Goal: Task Accomplishment & Management: Manage account settings

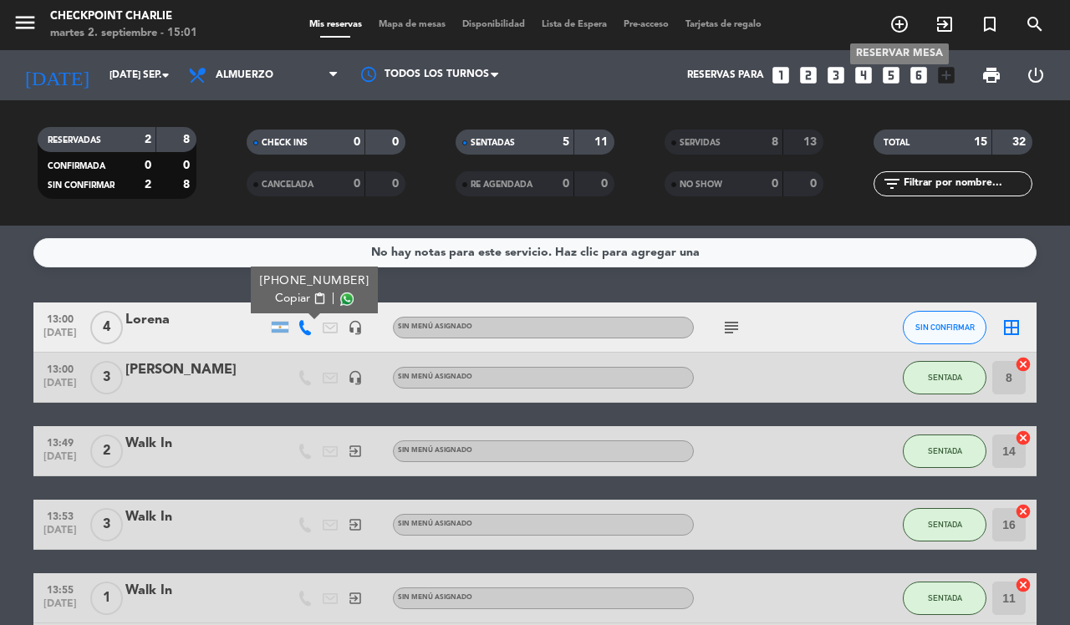
click at [893, 33] on icon "add_circle_outline" at bounding box center [899, 24] width 20 height 20
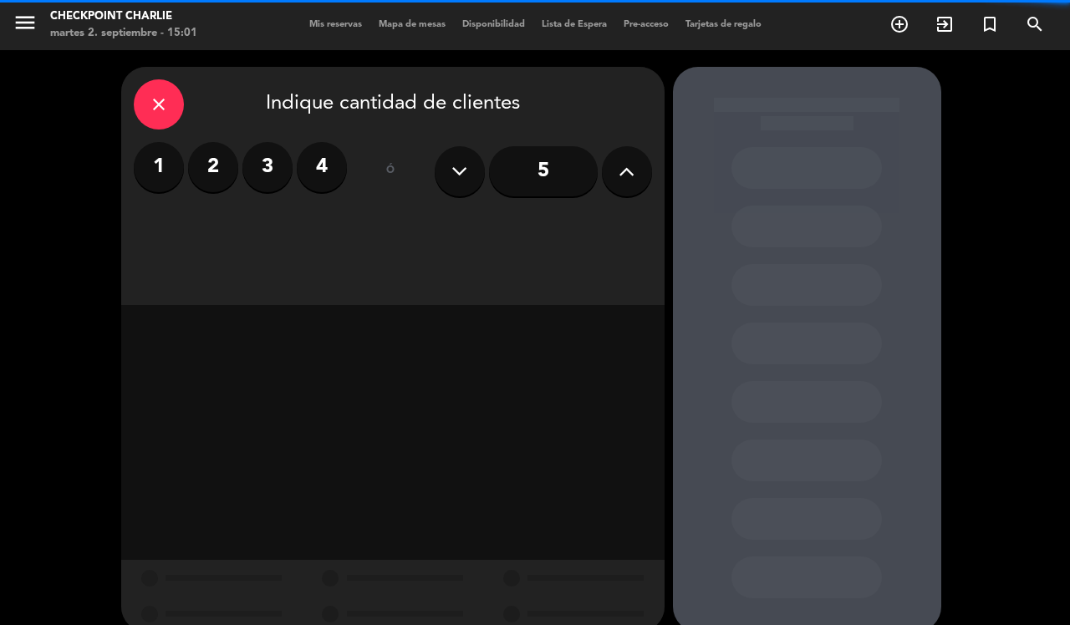
click at [149, 107] on icon "close" at bounding box center [159, 104] width 20 height 20
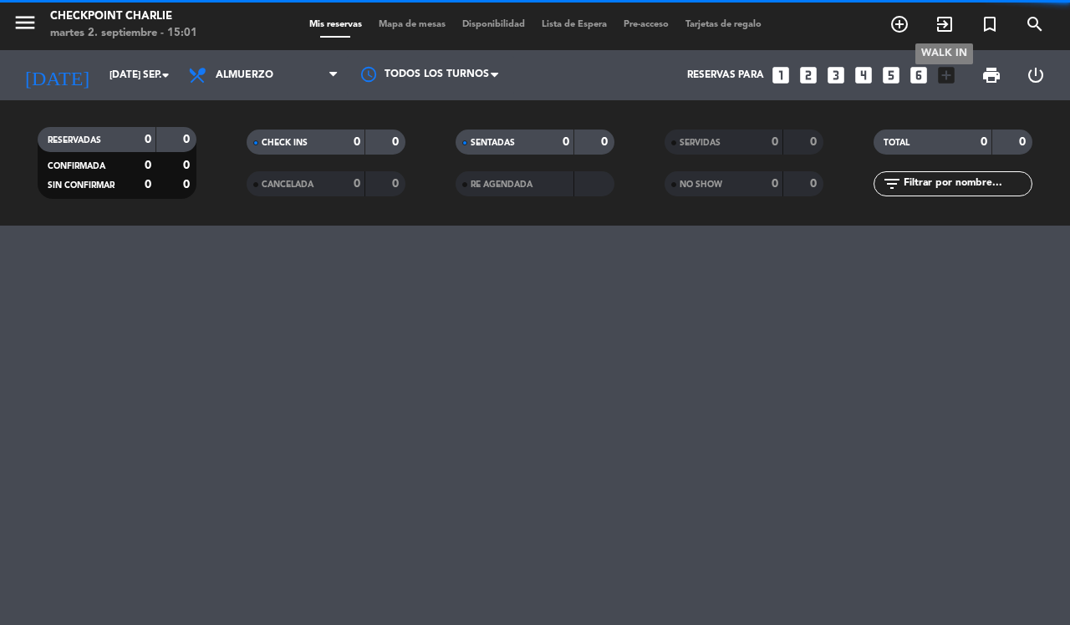
click at [939, 28] on icon "exit_to_app" at bounding box center [944, 24] width 20 height 20
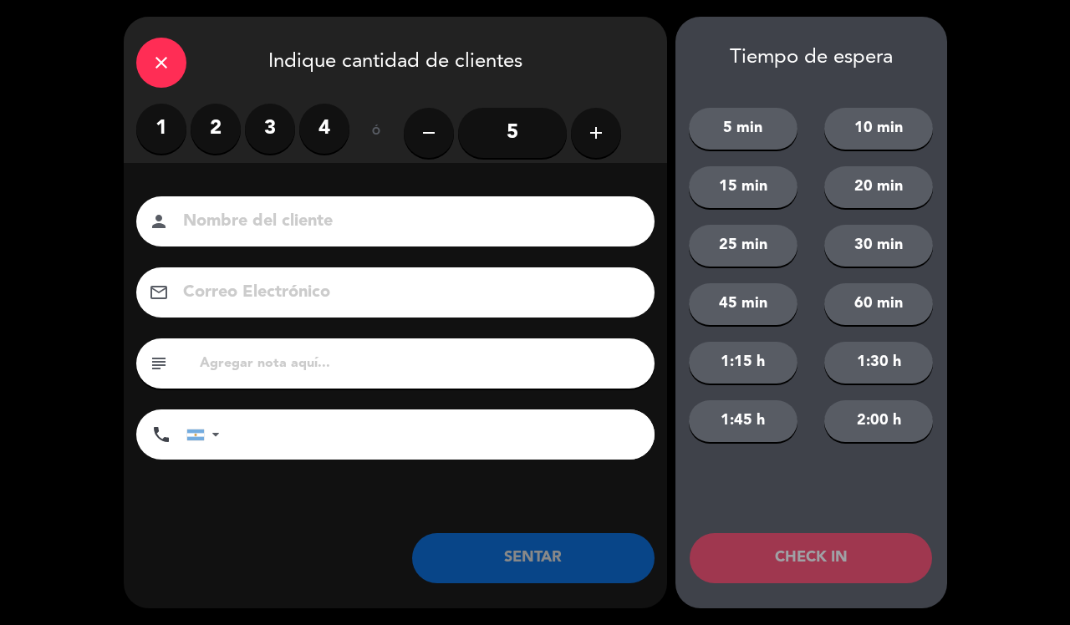
click at [206, 135] on label "2" at bounding box center [216, 129] width 50 height 50
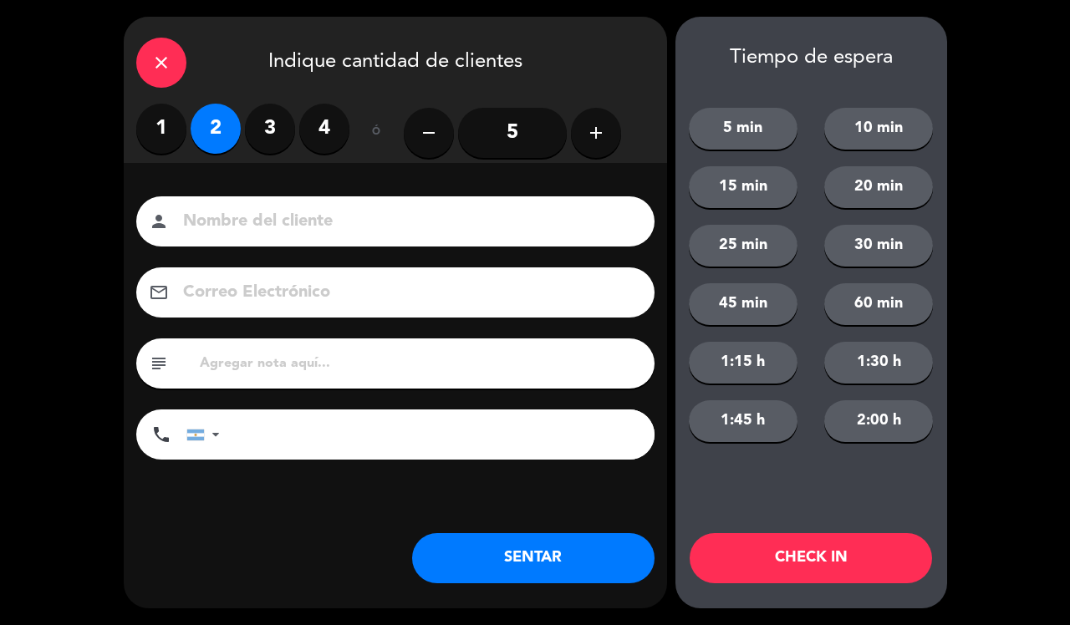
click at [588, 564] on button "SENTAR" at bounding box center [533, 558] width 242 height 50
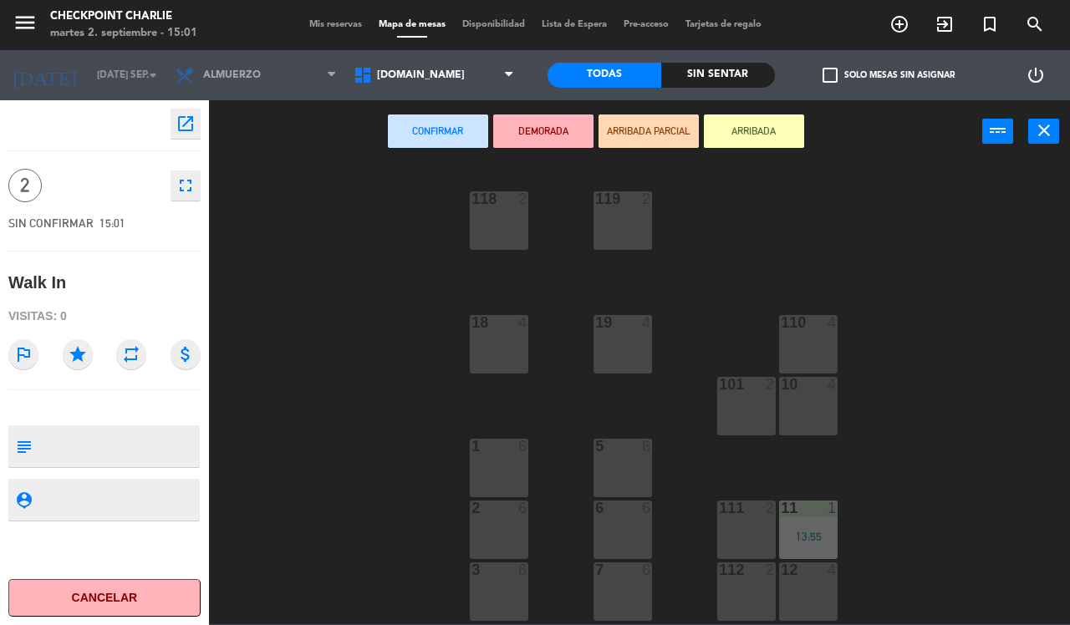
click at [506, 537] on div "2 6" at bounding box center [499, 530] width 59 height 59
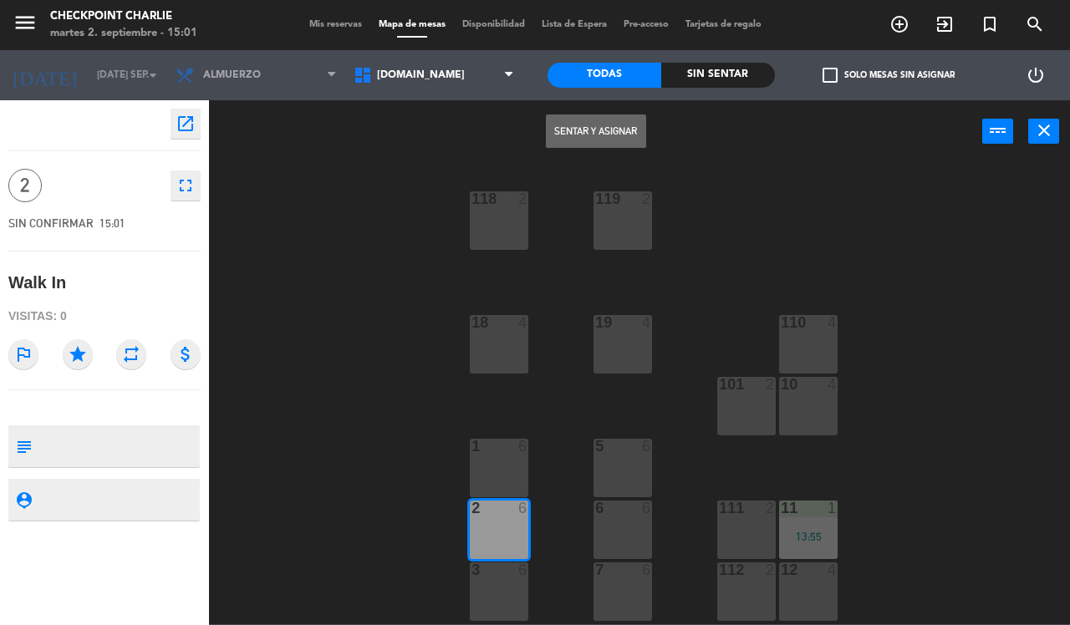
click at [624, 120] on button "Sentar y Asignar" at bounding box center [596, 130] width 100 height 33
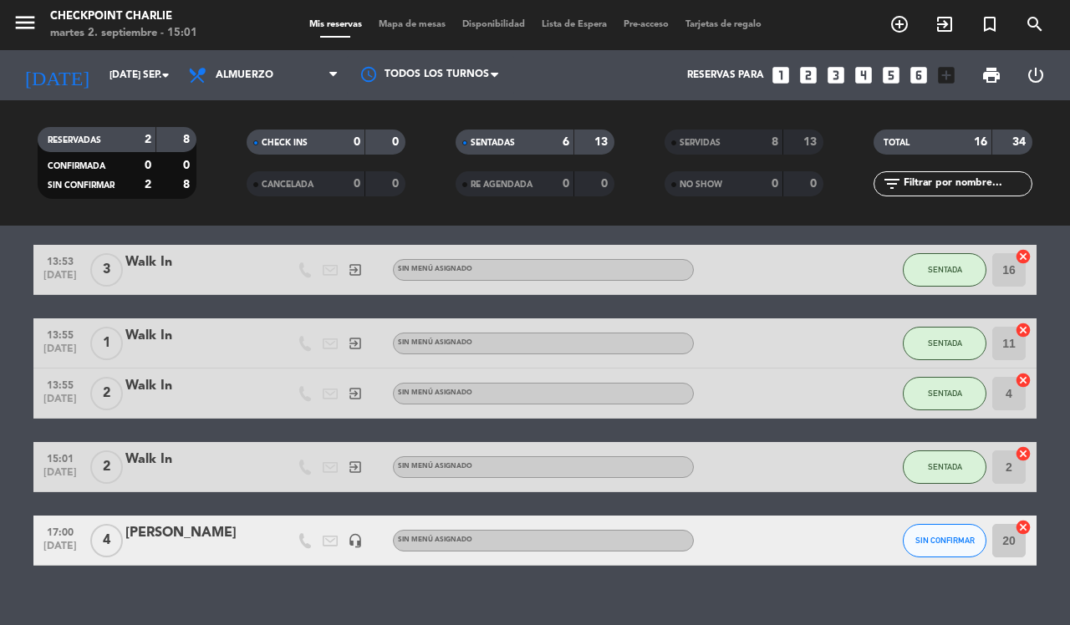
scroll to position [278, 0]
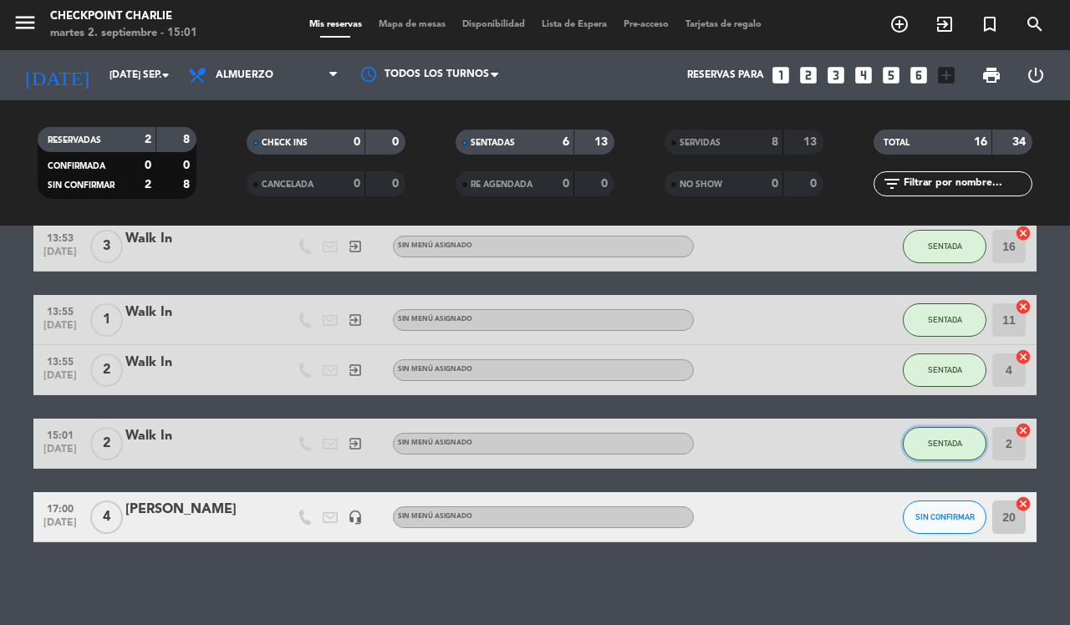
click at [943, 449] on button "SENTADA" at bounding box center [945, 443] width 84 height 33
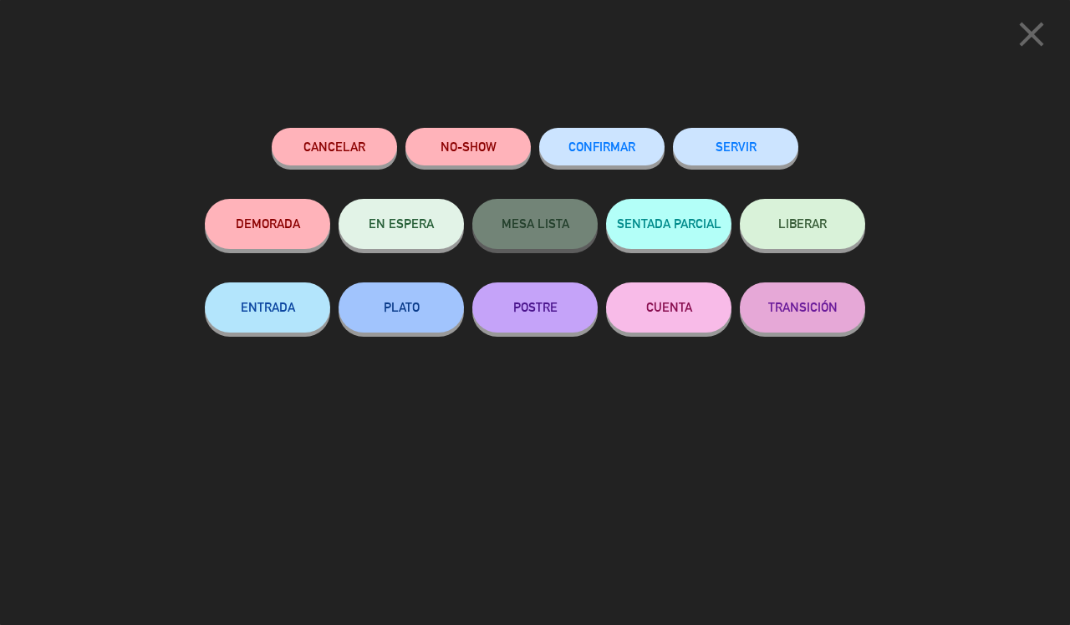
click at [727, 143] on button "SERVIR" at bounding box center [735, 147] width 125 height 38
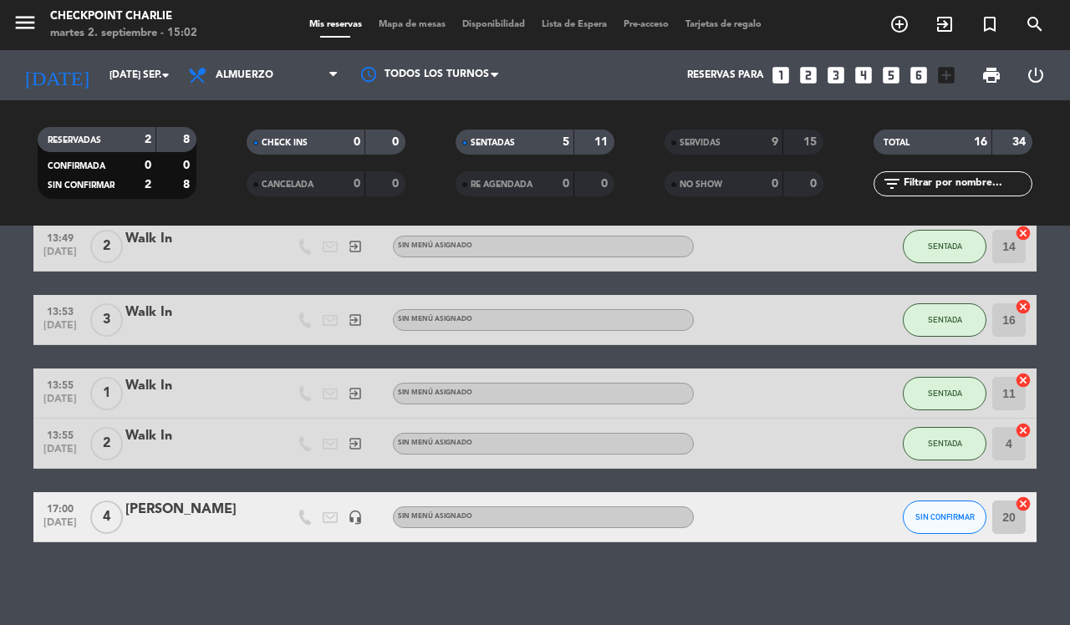
scroll to position [0, 0]
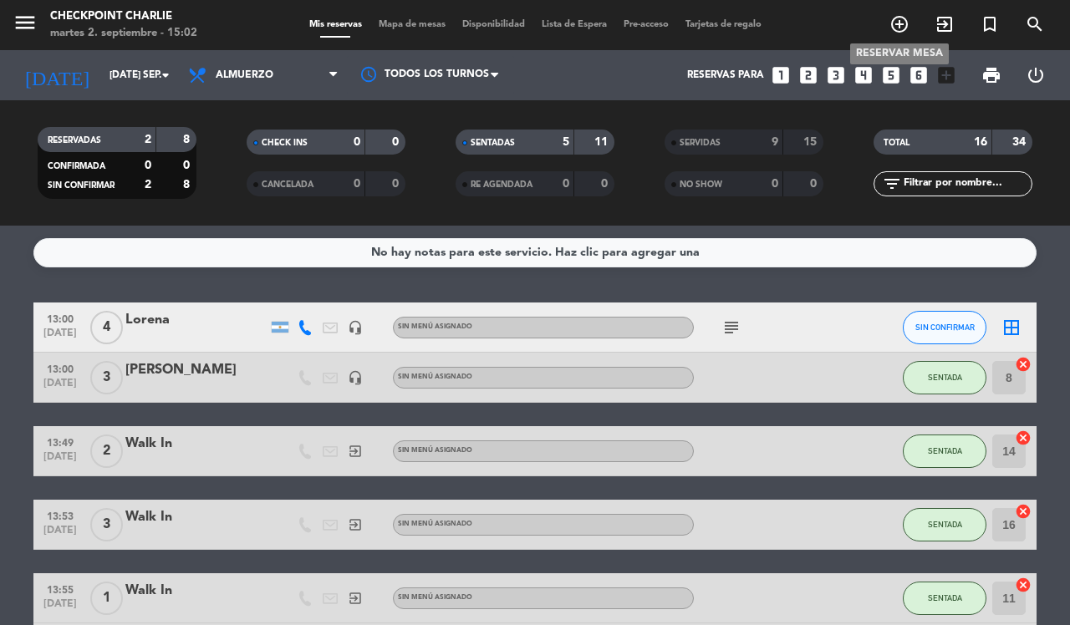
click at [893, 25] on icon "add_circle_outline" at bounding box center [899, 24] width 20 height 20
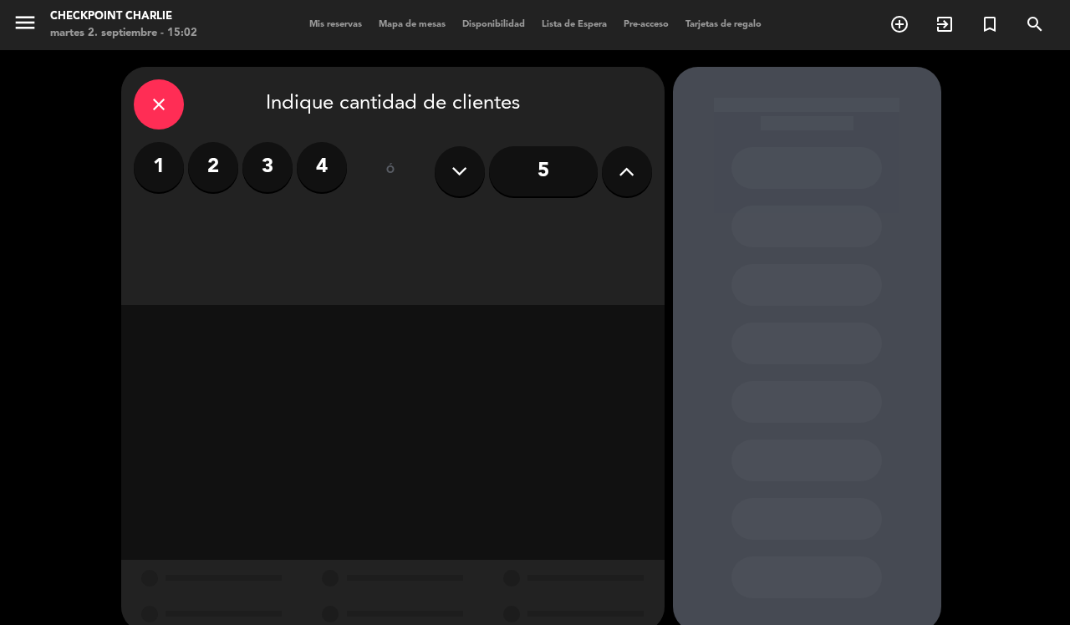
click at [159, 94] on icon "close" at bounding box center [159, 104] width 20 height 20
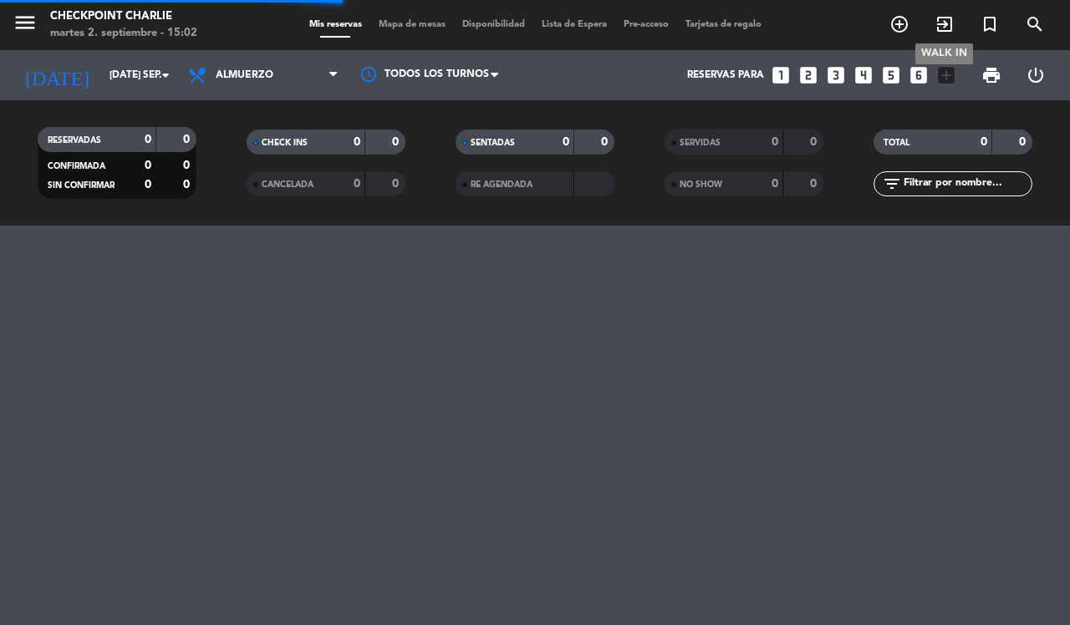
click at [946, 23] on icon "exit_to_app" at bounding box center [944, 24] width 20 height 20
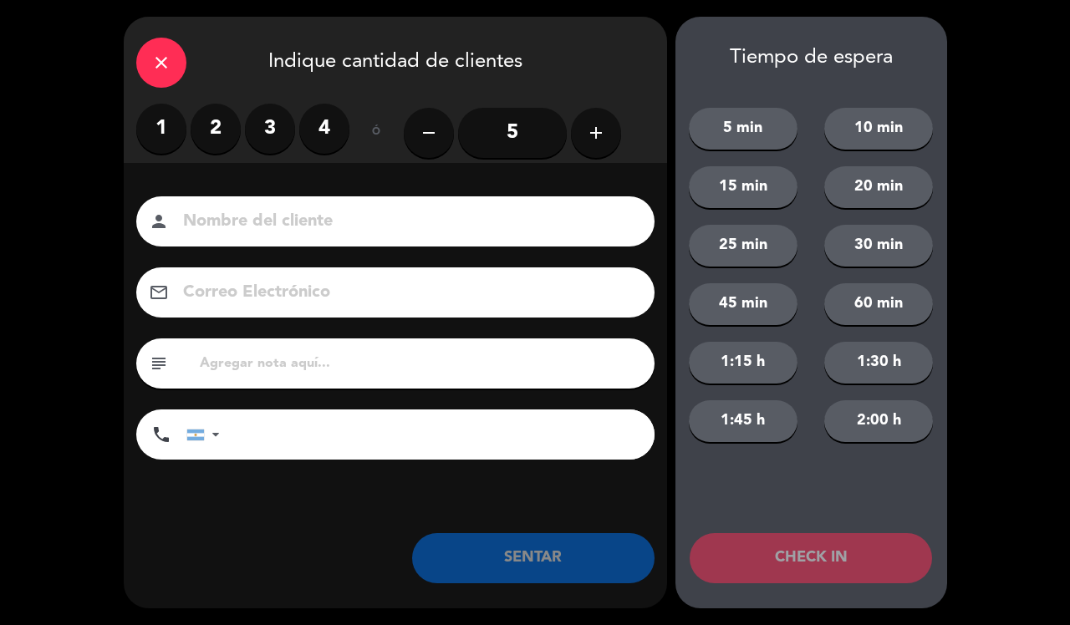
click at [165, 118] on label "1" at bounding box center [161, 129] width 50 height 50
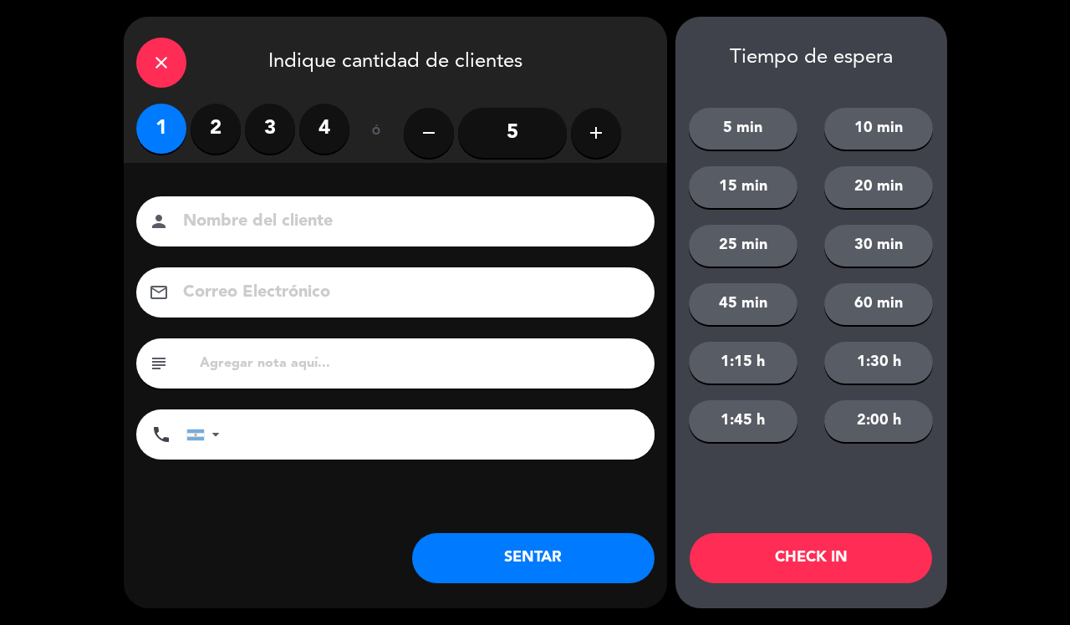
click at [544, 552] on button "SENTAR" at bounding box center [533, 558] width 242 height 50
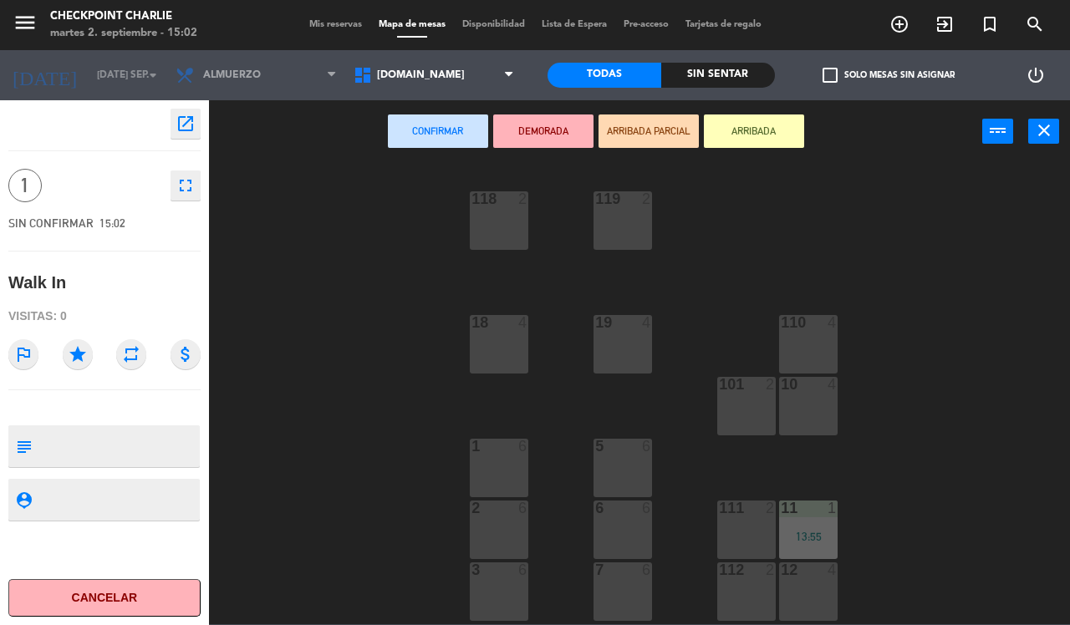
click at [620, 470] on div "5 6" at bounding box center [622, 468] width 59 height 59
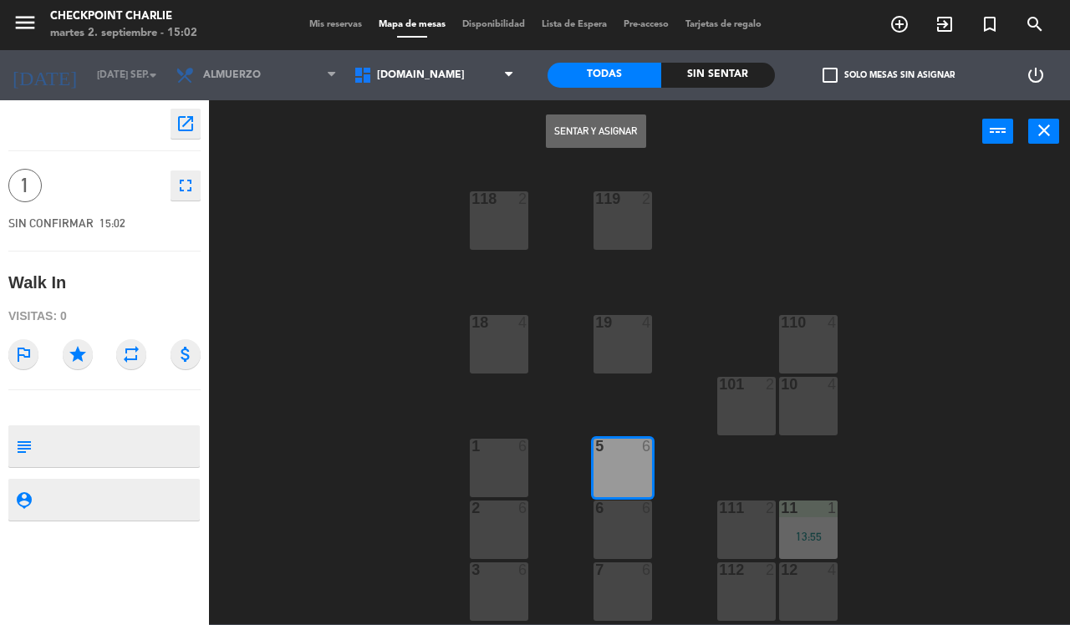
click at [594, 130] on button "Sentar y Asignar" at bounding box center [596, 130] width 100 height 33
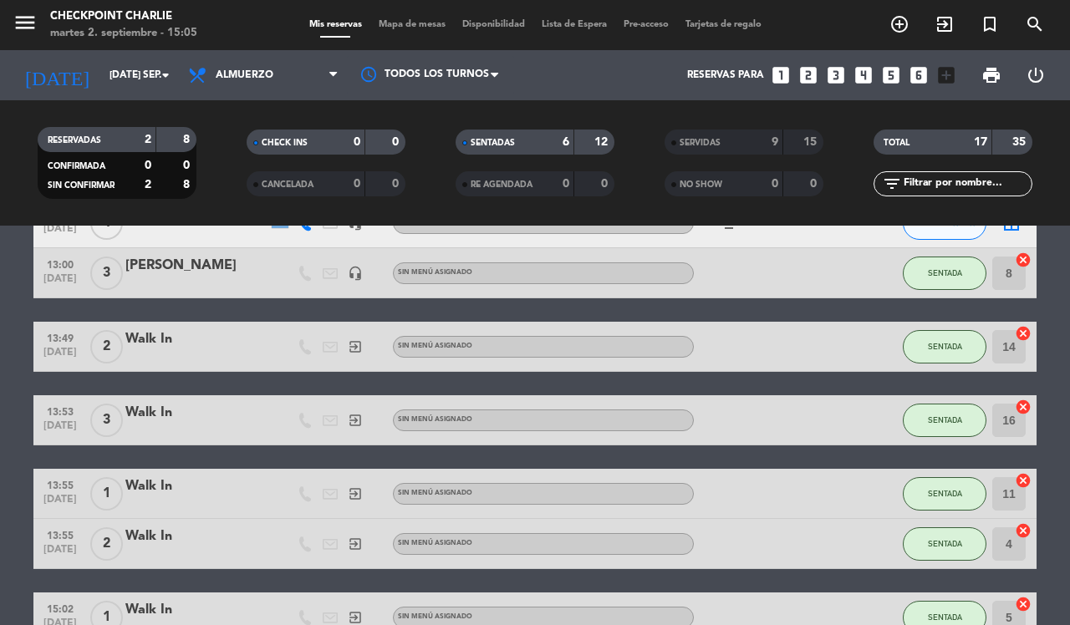
scroll to position [209, 0]
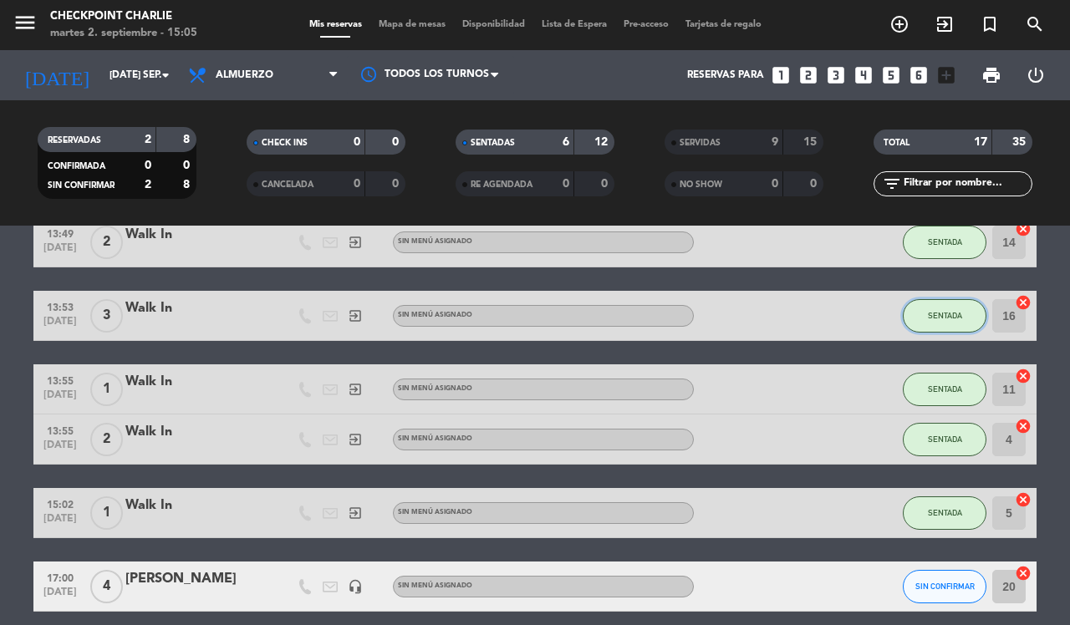
click at [934, 318] on span "SENTADA" at bounding box center [945, 315] width 34 height 9
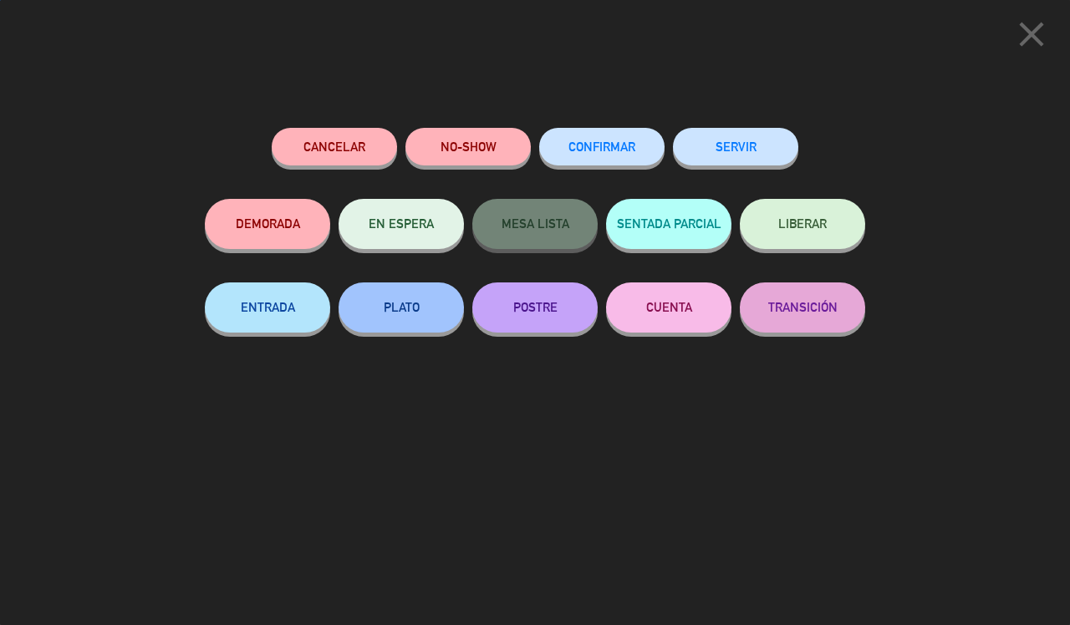
click at [750, 140] on button "SERVIR" at bounding box center [735, 147] width 125 height 38
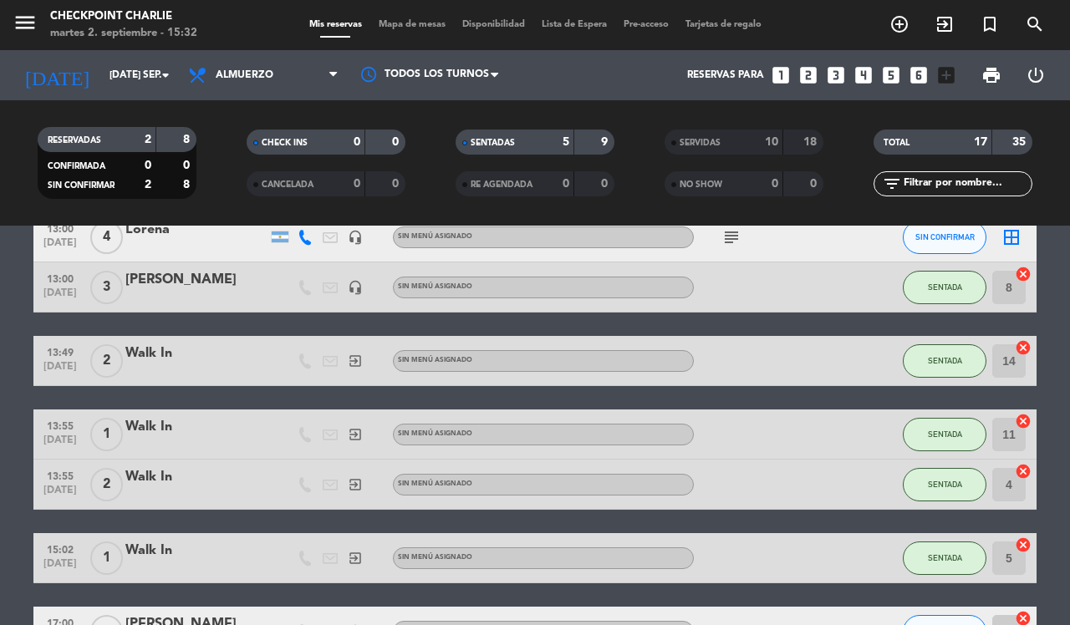
scroll to position [82, 0]
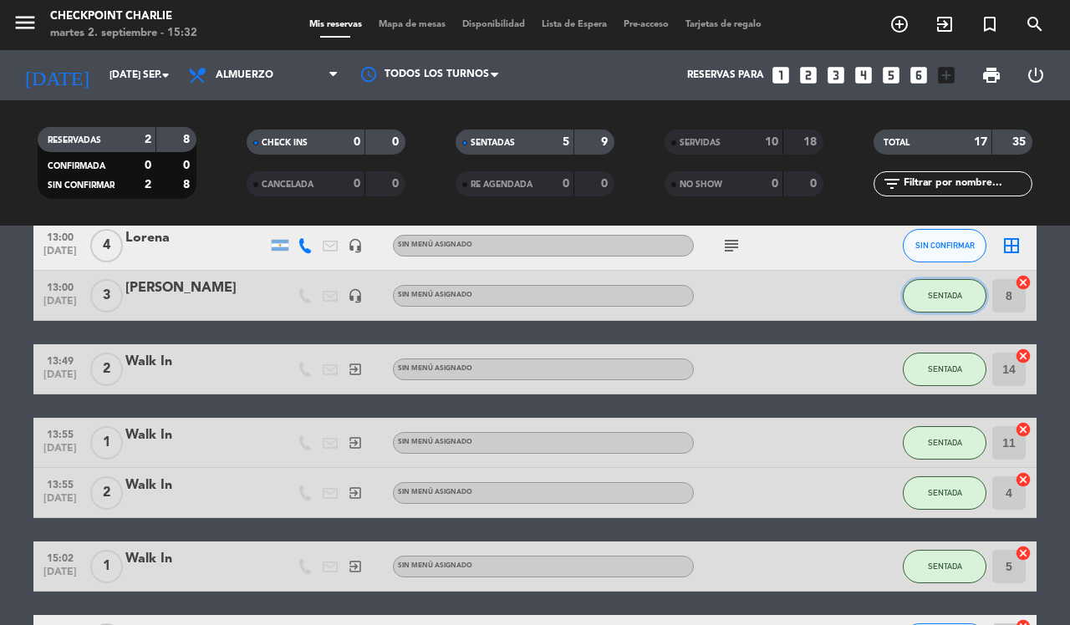
click at [932, 298] on span "SENTADA" at bounding box center [945, 295] width 34 height 9
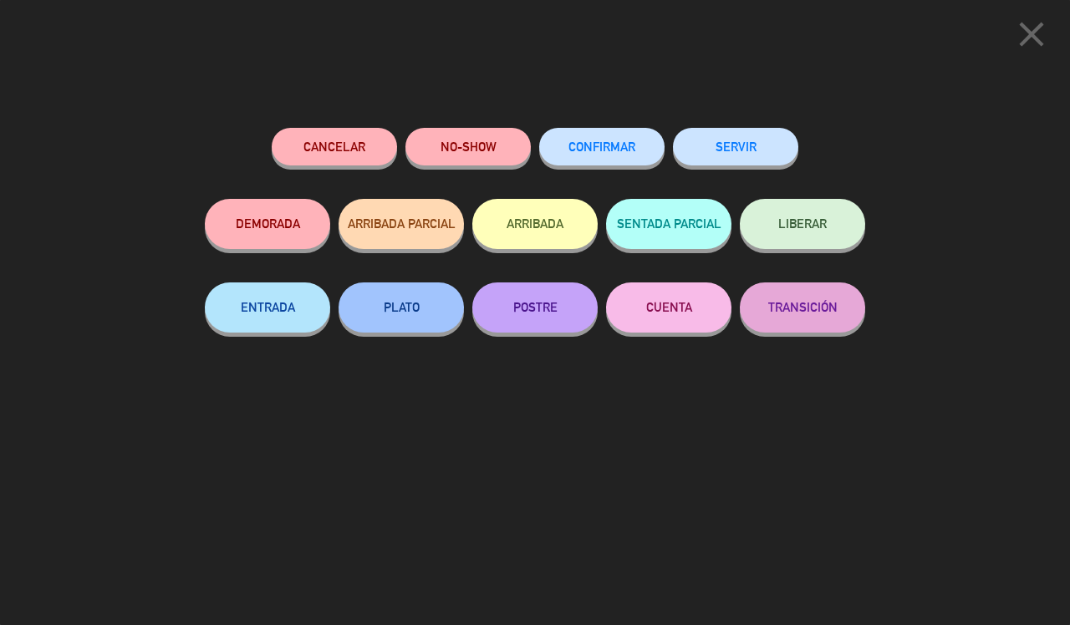
click at [749, 152] on button "SERVIR" at bounding box center [735, 147] width 125 height 38
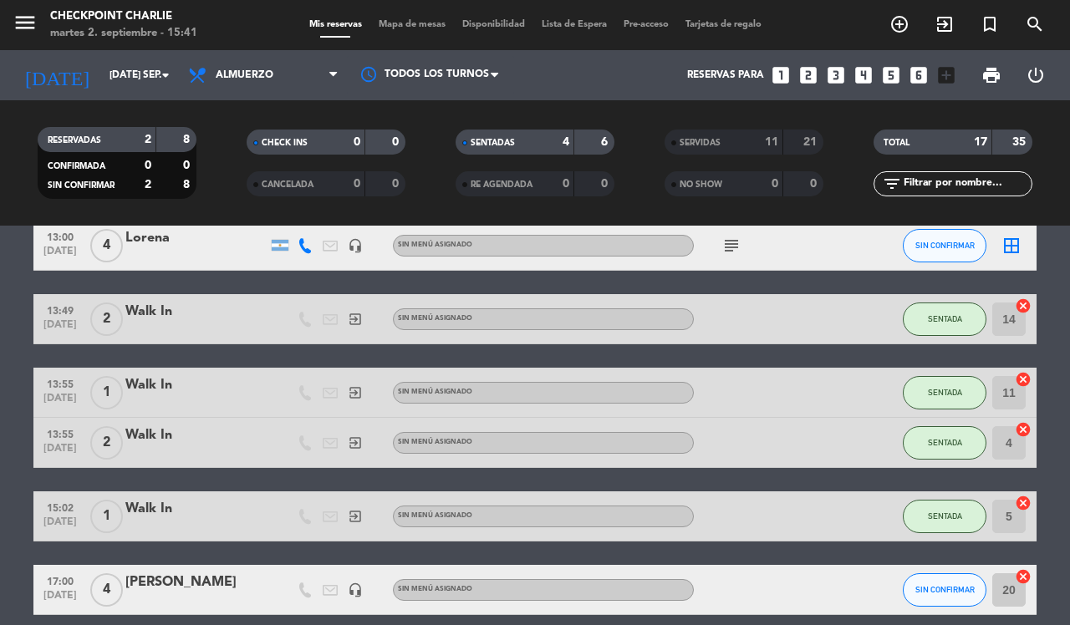
scroll to position [0, 0]
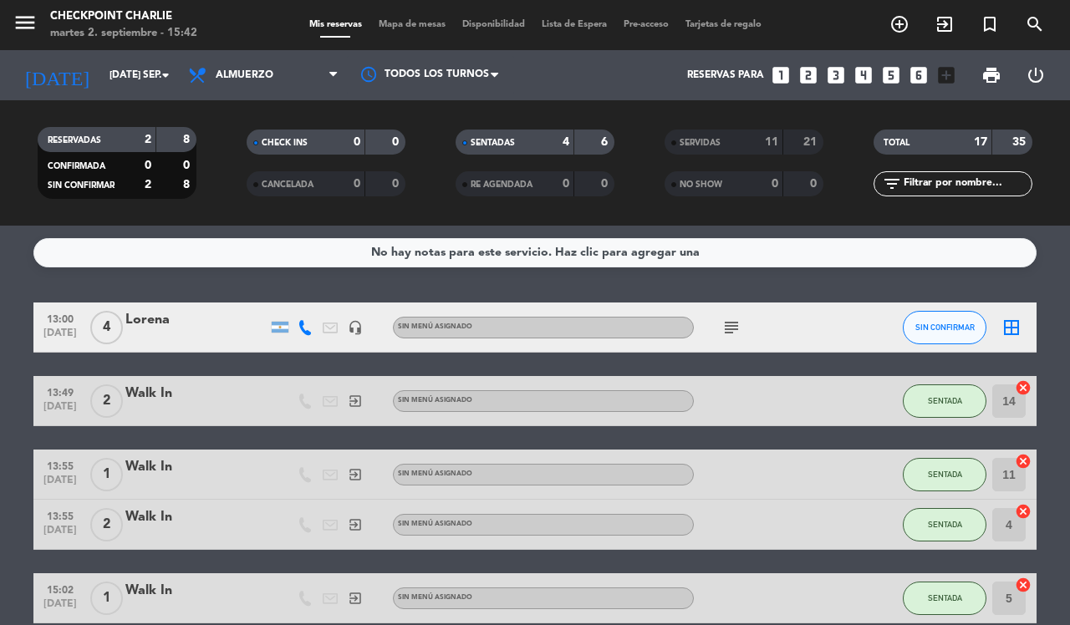
click at [892, 14] on icon "add_circle_outline" at bounding box center [899, 24] width 20 height 20
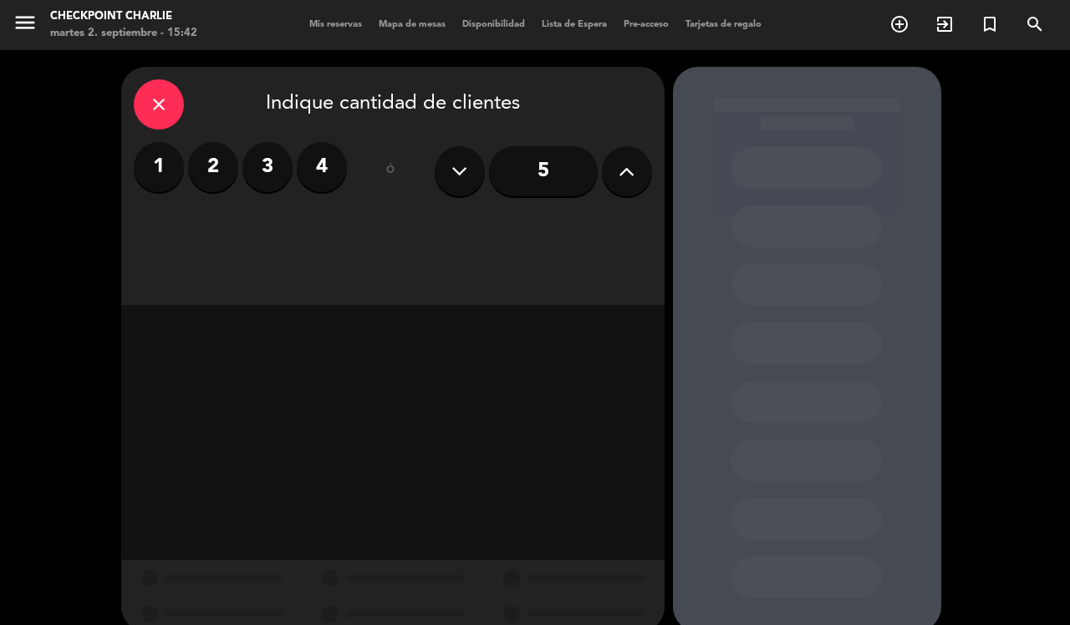
click at [623, 173] on icon at bounding box center [626, 171] width 16 height 25
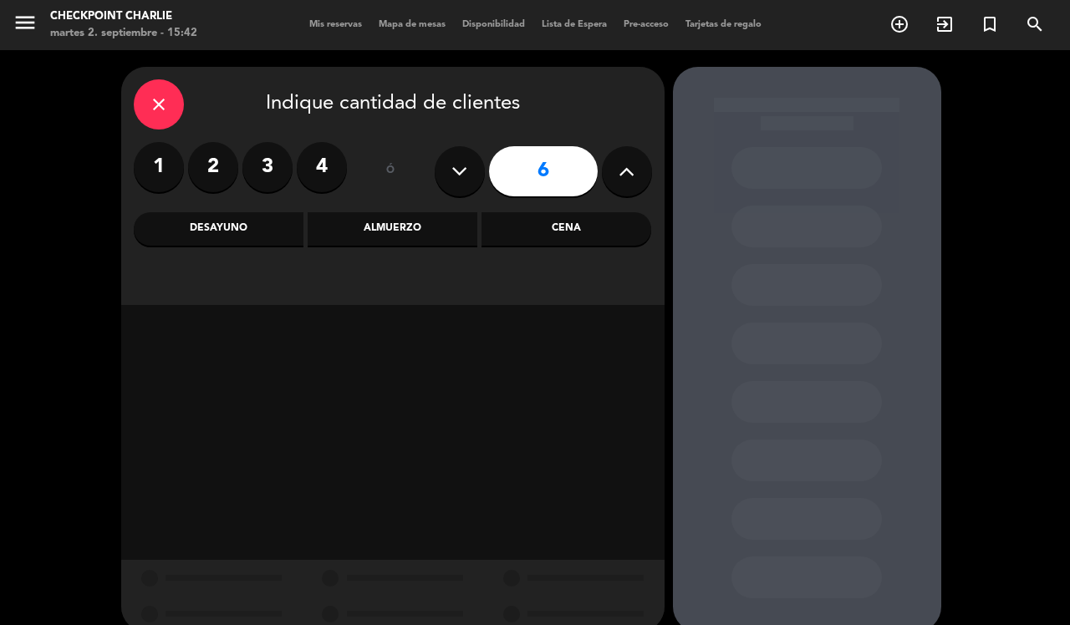
click at [618, 165] on icon at bounding box center [626, 171] width 16 height 25
click at [623, 163] on icon at bounding box center [626, 171] width 16 height 25
click at [624, 180] on icon at bounding box center [626, 171] width 16 height 25
click at [613, 164] on button at bounding box center [627, 171] width 50 height 50
click at [621, 161] on icon at bounding box center [626, 171] width 16 height 25
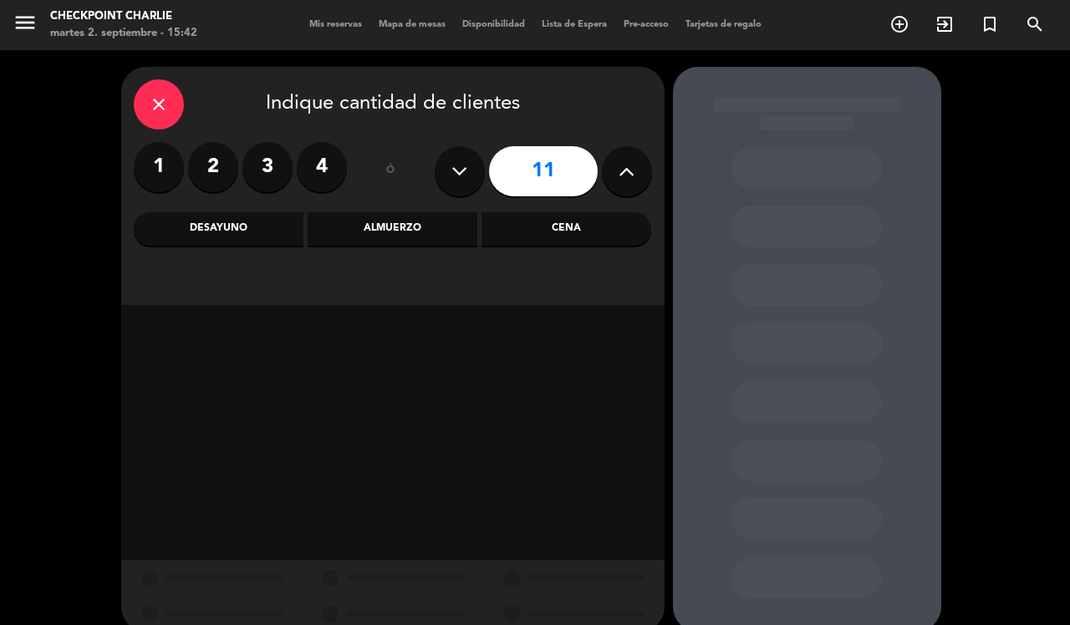
click at [613, 157] on button at bounding box center [627, 171] width 50 height 50
click at [620, 160] on icon at bounding box center [626, 171] width 16 height 25
click at [623, 159] on icon at bounding box center [626, 171] width 16 height 25
click at [613, 156] on button at bounding box center [627, 171] width 50 height 50
click at [614, 165] on button at bounding box center [627, 171] width 50 height 50
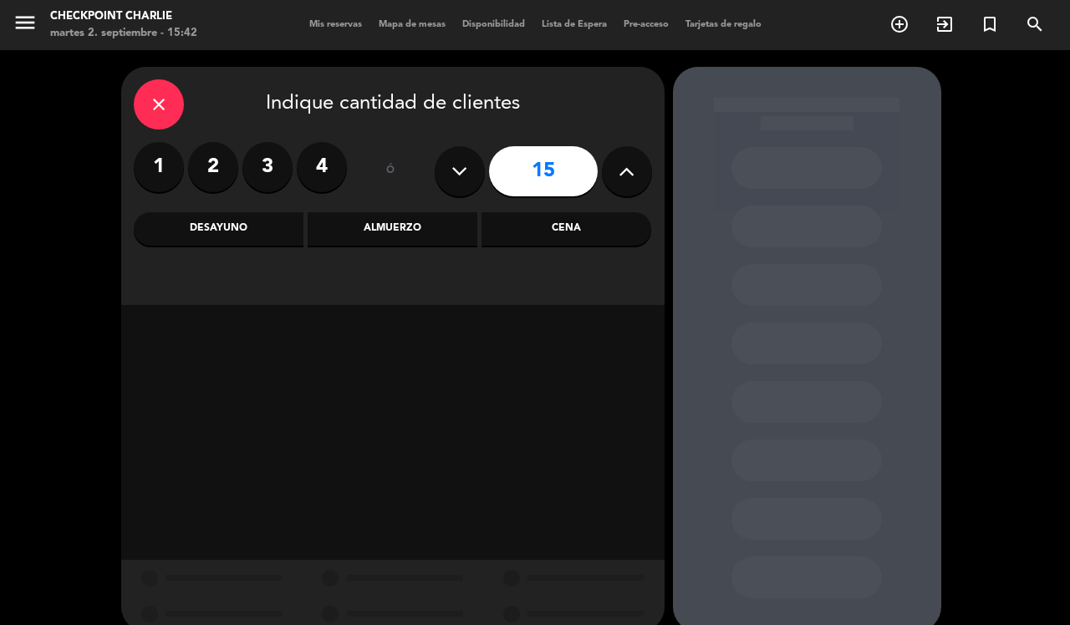
type input "16"
click at [583, 230] on div "Cena" at bounding box center [566, 228] width 170 height 33
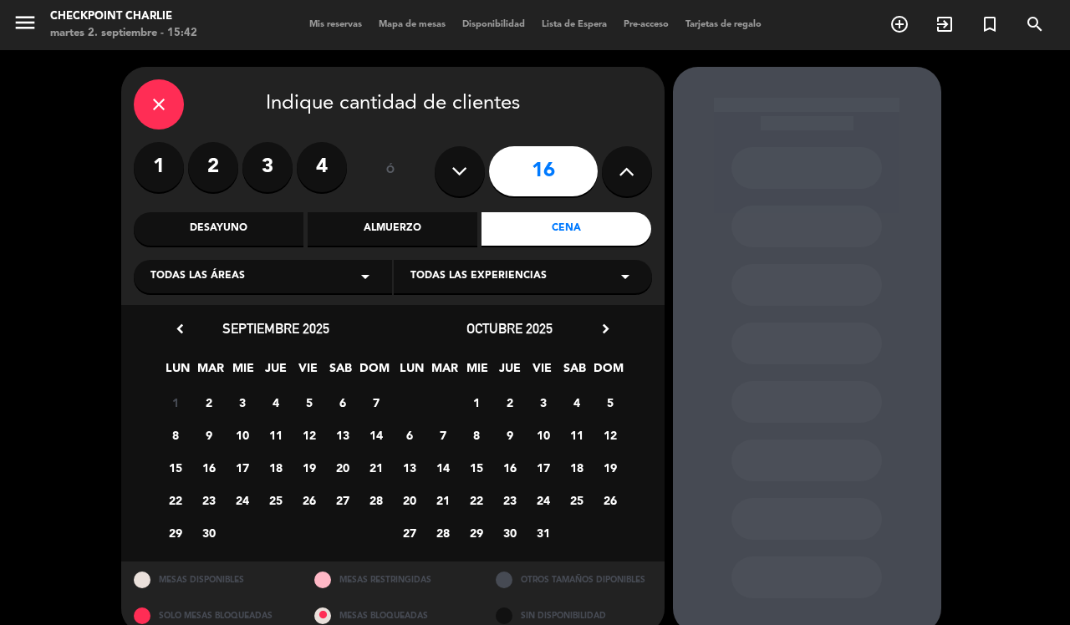
click at [241, 440] on span "10" at bounding box center [242, 435] width 28 height 28
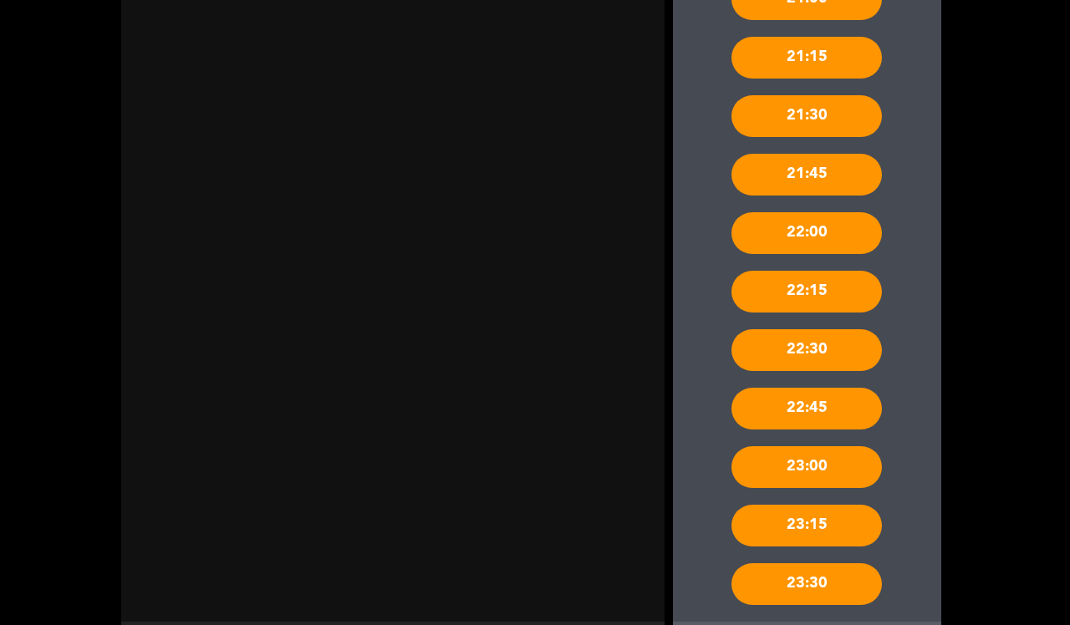
scroll to position [690, 0]
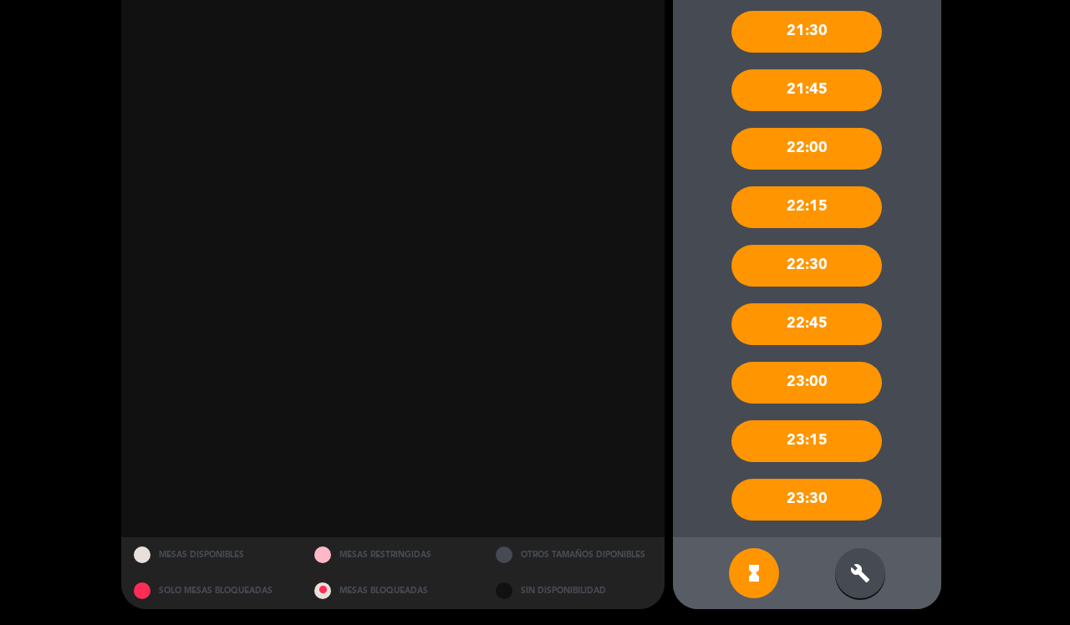
click at [837, 564] on div "build" at bounding box center [860, 573] width 50 height 50
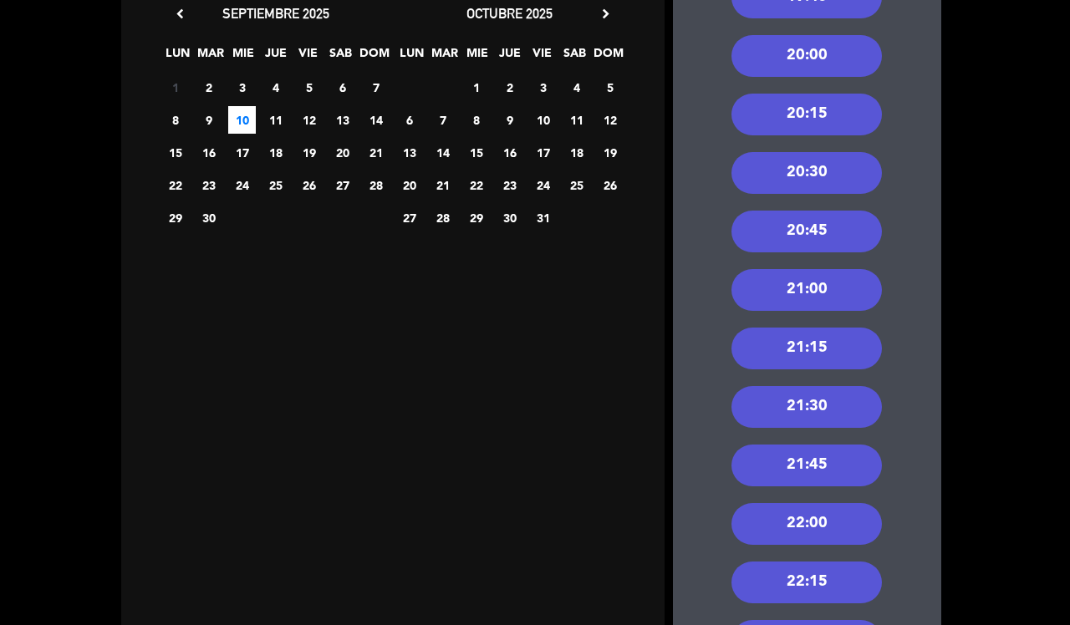
scroll to position [120, 0]
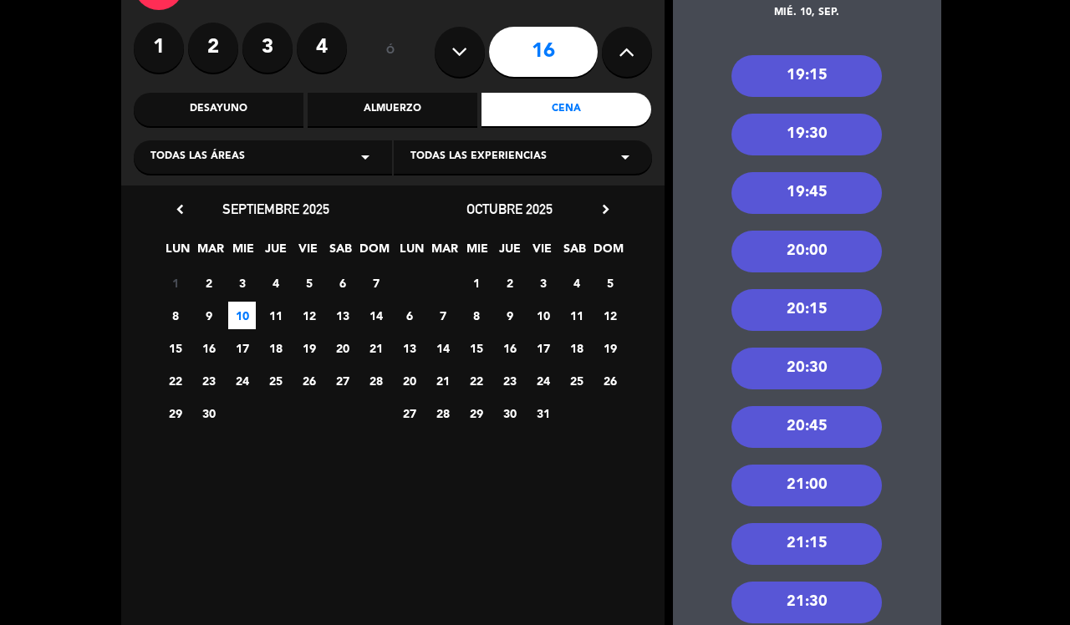
click at [822, 370] on div "20:30" at bounding box center [806, 369] width 150 height 42
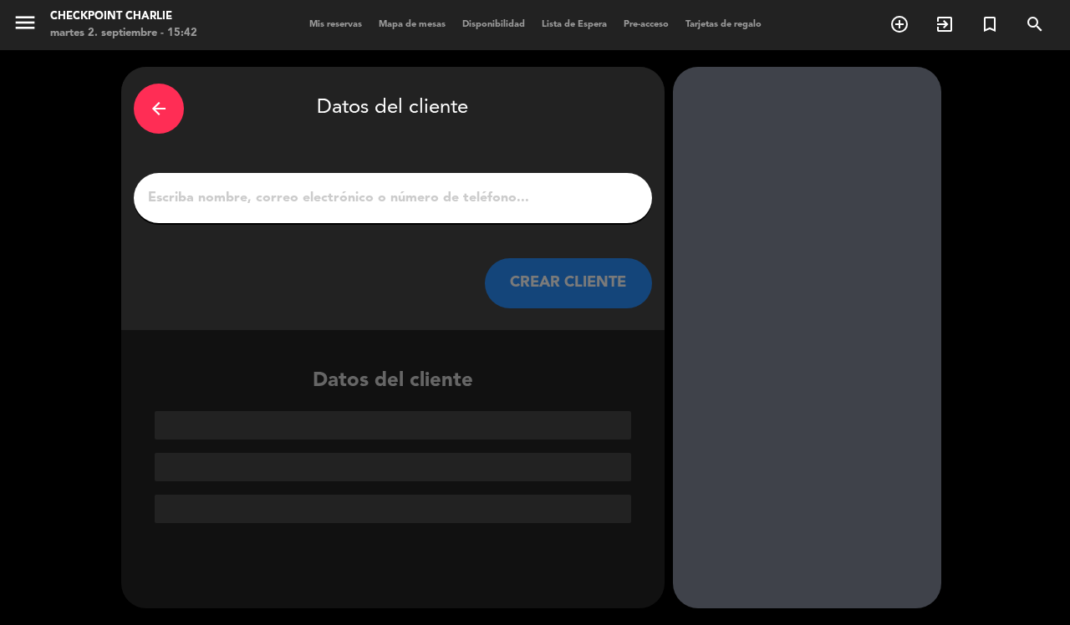
scroll to position [0, 0]
click at [428, 206] on input "1" at bounding box center [392, 197] width 493 height 23
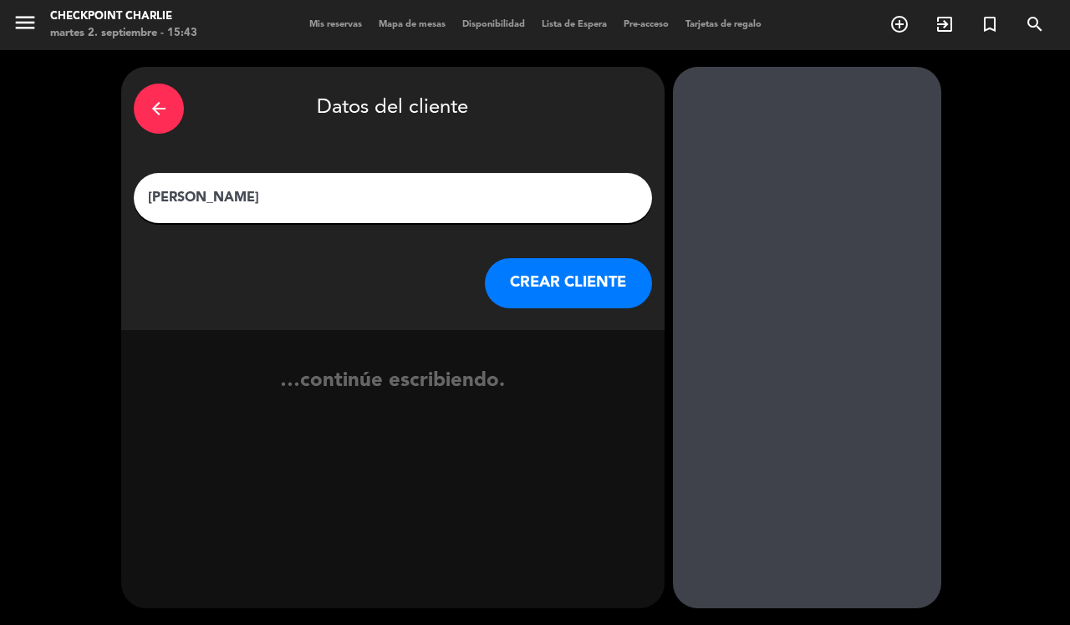
type input "[PERSON_NAME]"
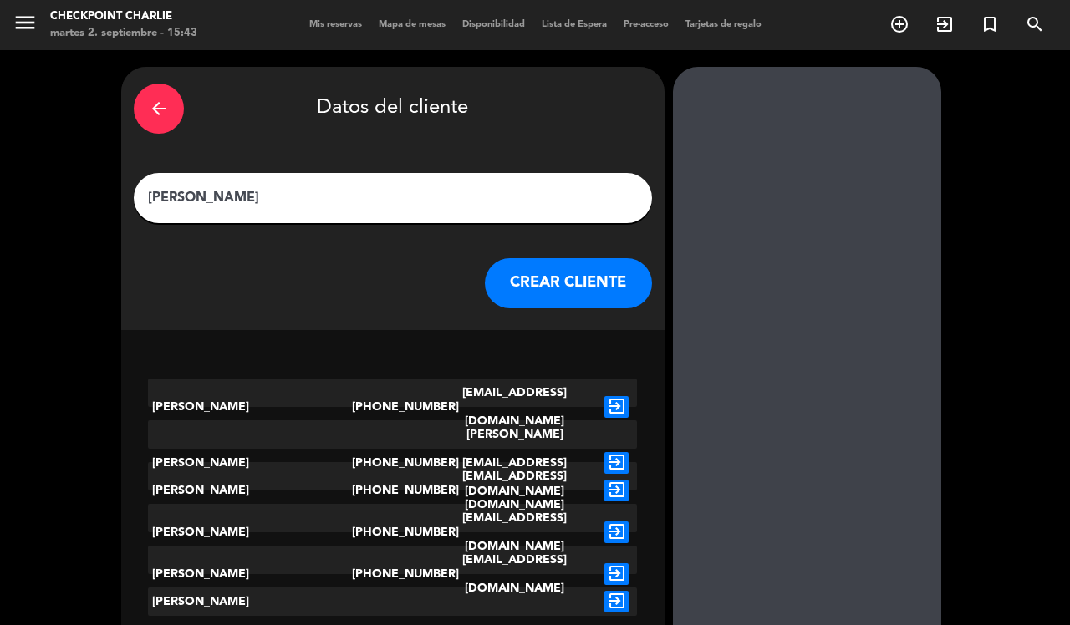
click at [550, 295] on button "CREAR CLIENTE" at bounding box center [568, 283] width 167 height 50
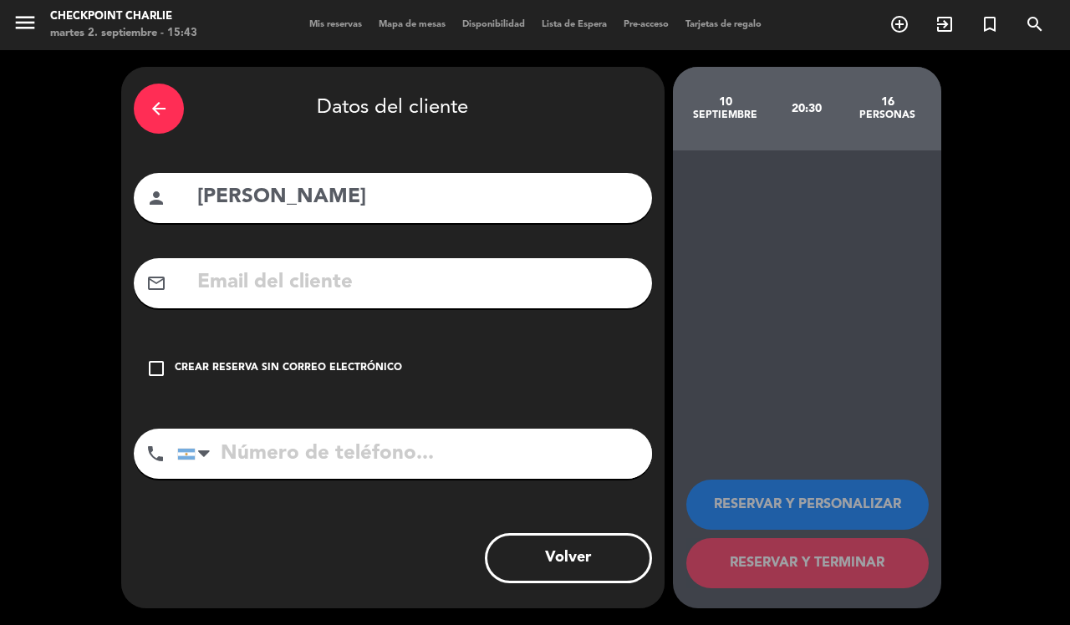
click at [236, 366] on div "Crear reserva sin correo electrónico" at bounding box center [288, 368] width 227 height 17
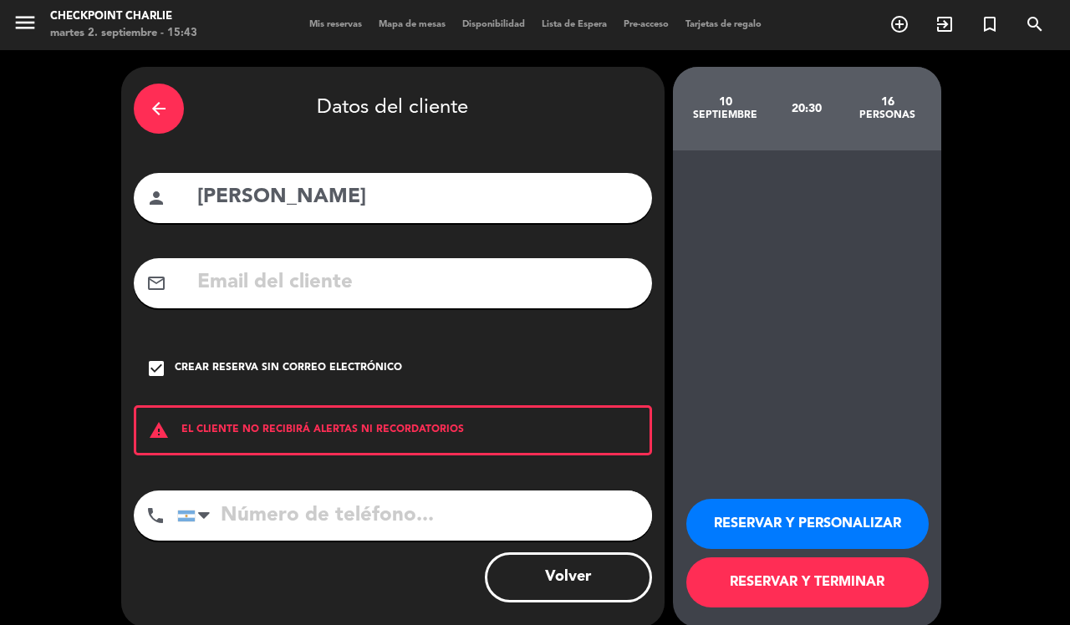
click at [278, 514] on input "tel" at bounding box center [414, 516] width 475 height 50
type input "1144441179"
click at [824, 514] on button "RESERVAR Y PERSONALIZAR" at bounding box center [807, 524] width 242 height 50
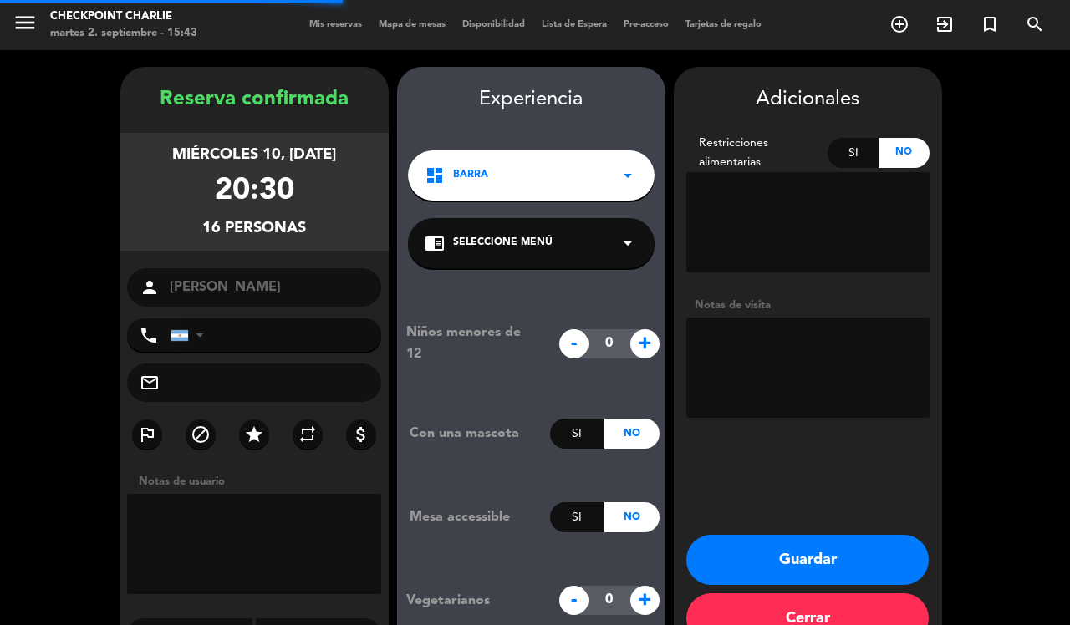
type input "[PHONE_NUMBER]"
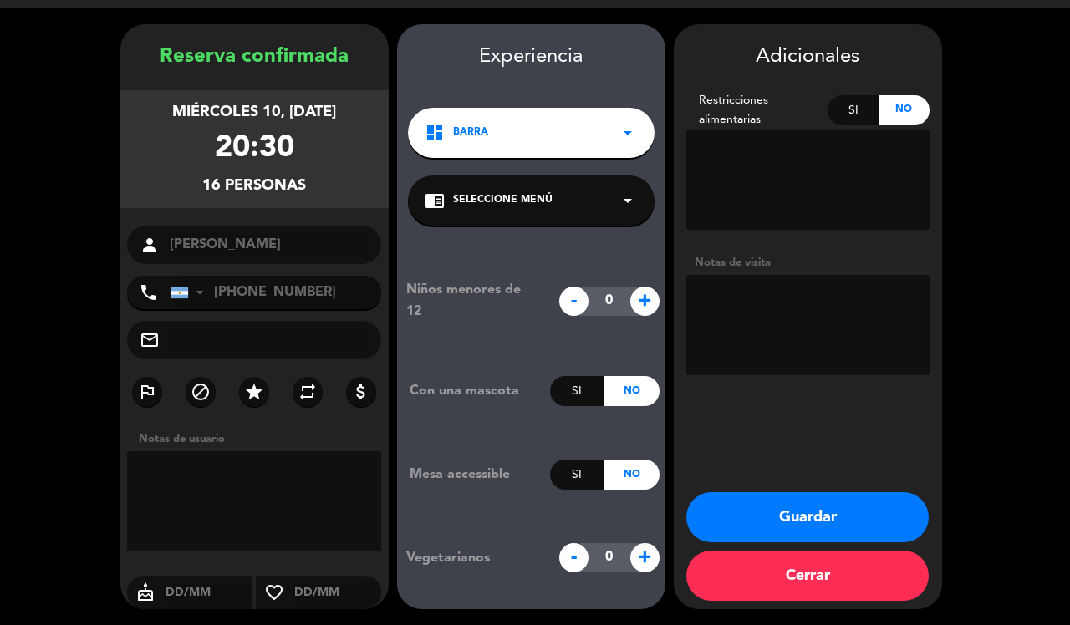
click at [728, 344] on textarea at bounding box center [807, 325] width 243 height 100
type textarea "cumpleaños"
click at [846, 512] on button "Guardar" at bounding box center [807, 517] width 242 height 50
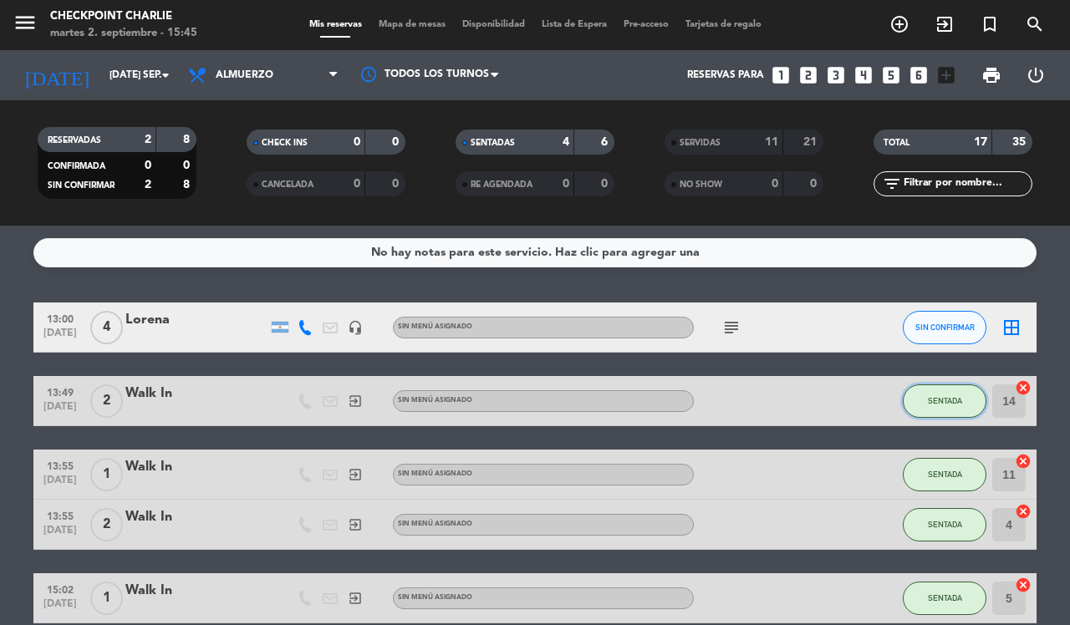
click at [943, 399] on span "SENTADA" at bounding box center [945, 400] width 34 height 9
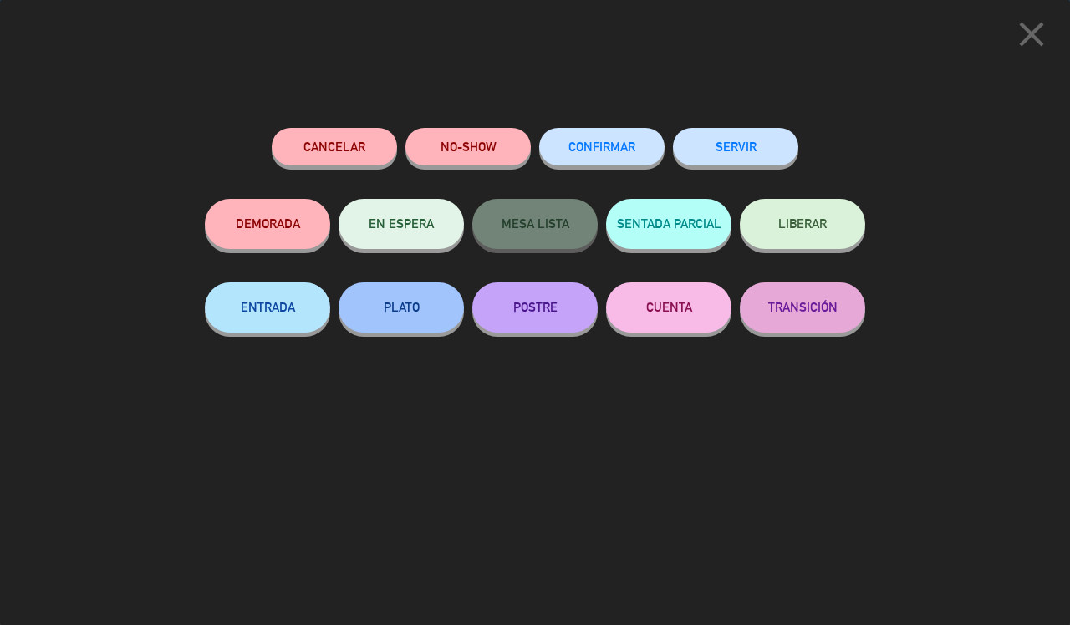
click at [705, 136] on button "SERVIR" at bounding box center [735, 147] width 125 height 38
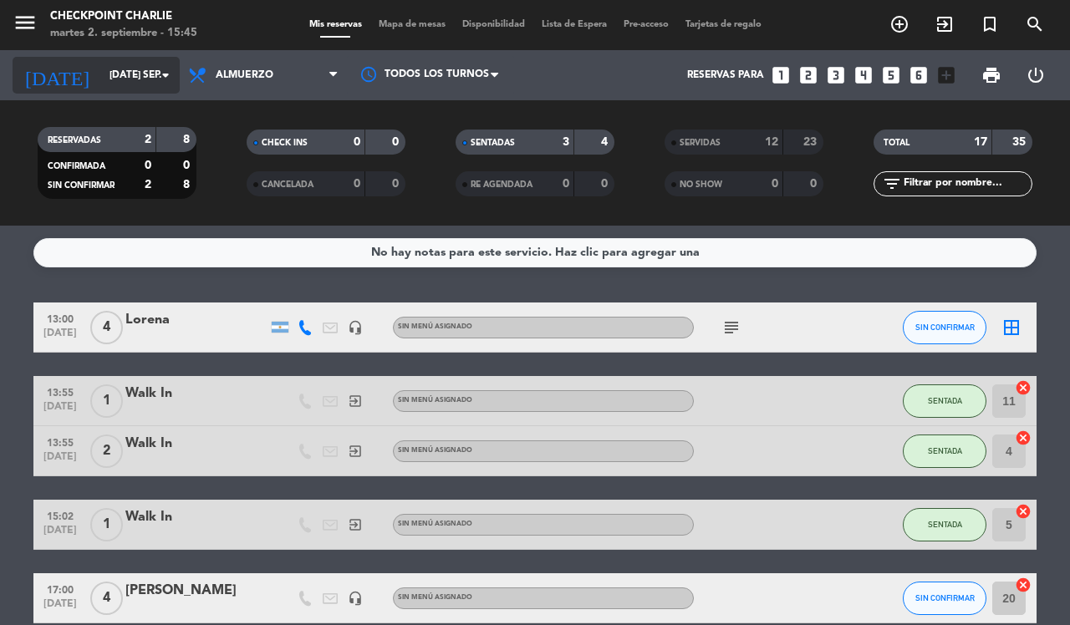
click at [143, 84] on input "[DATE] sep." at bounding box center [167, 75] width 133 height 28
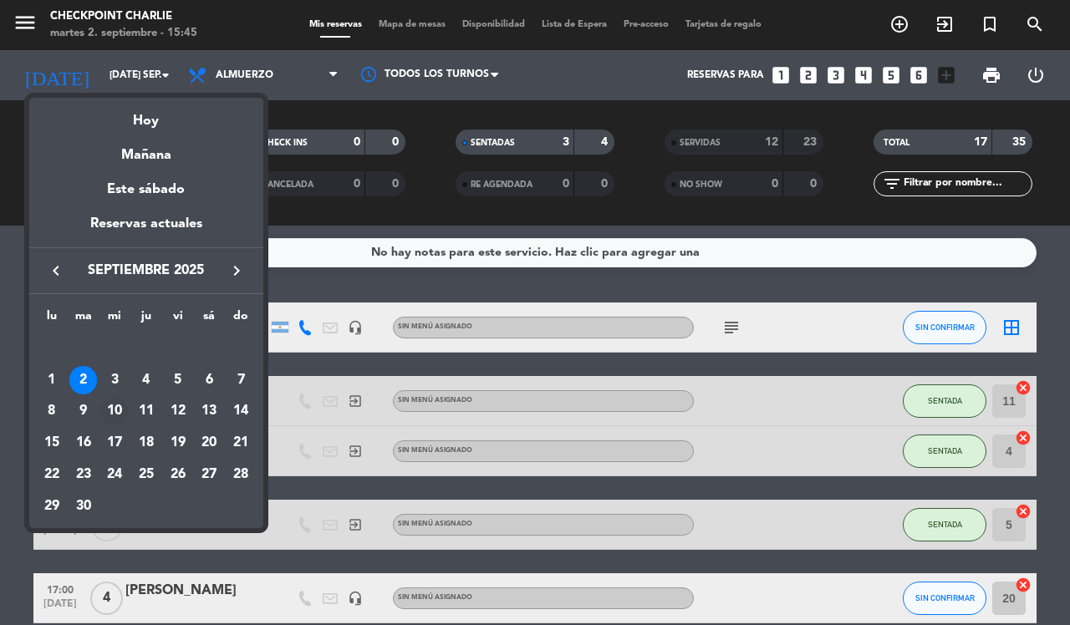
click at [121, 411] on div "10" at bounding box center [114, 412] width 28 height 28
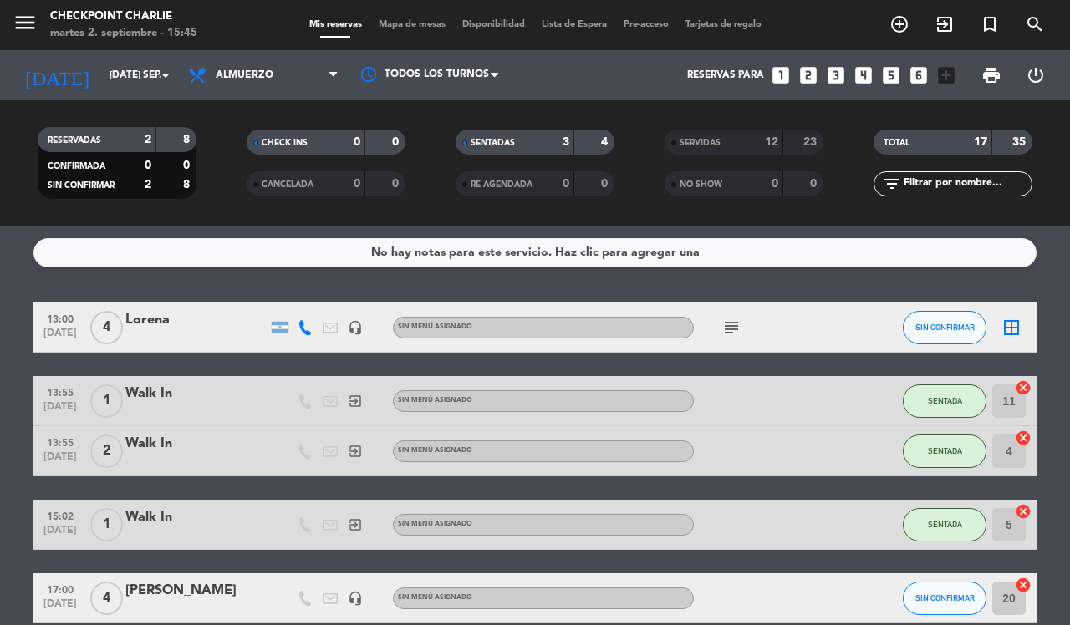
type input "mié. [DATE]"
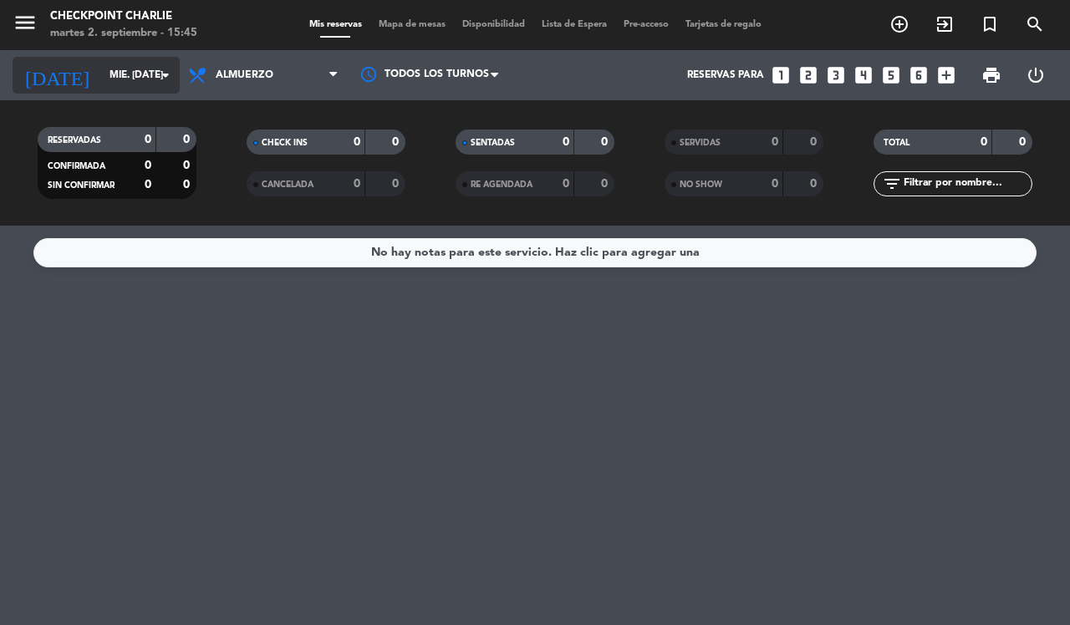
click at [109, 75] on input "mié. [DATE]" at bounding box center [167, 75] width 133 height 28
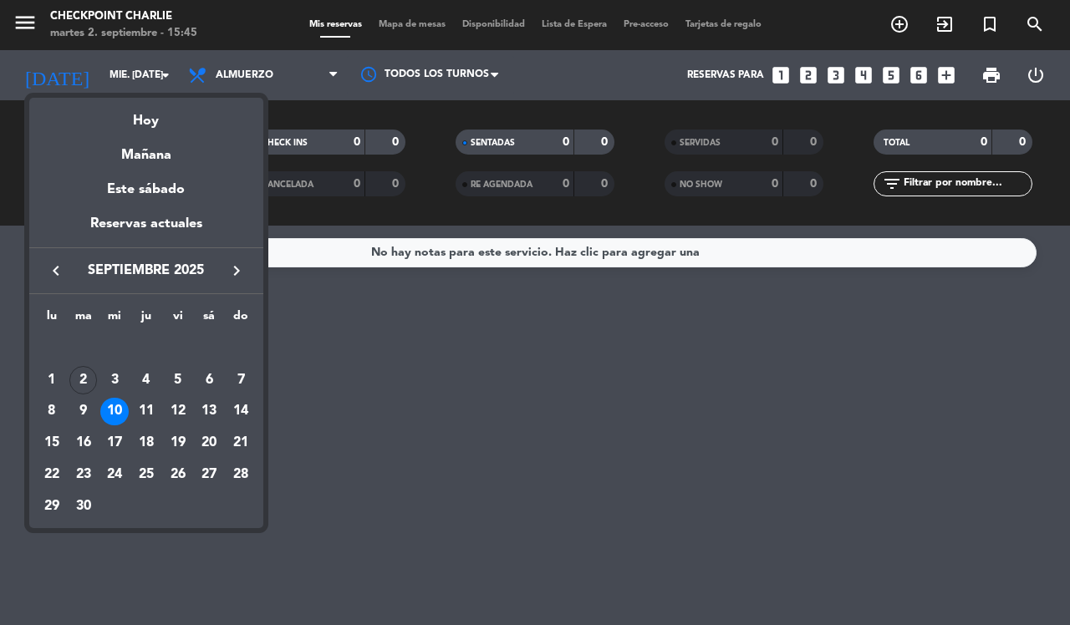
click at [248, 67] on div at bounding box center [535, 312] width 1070 height 625
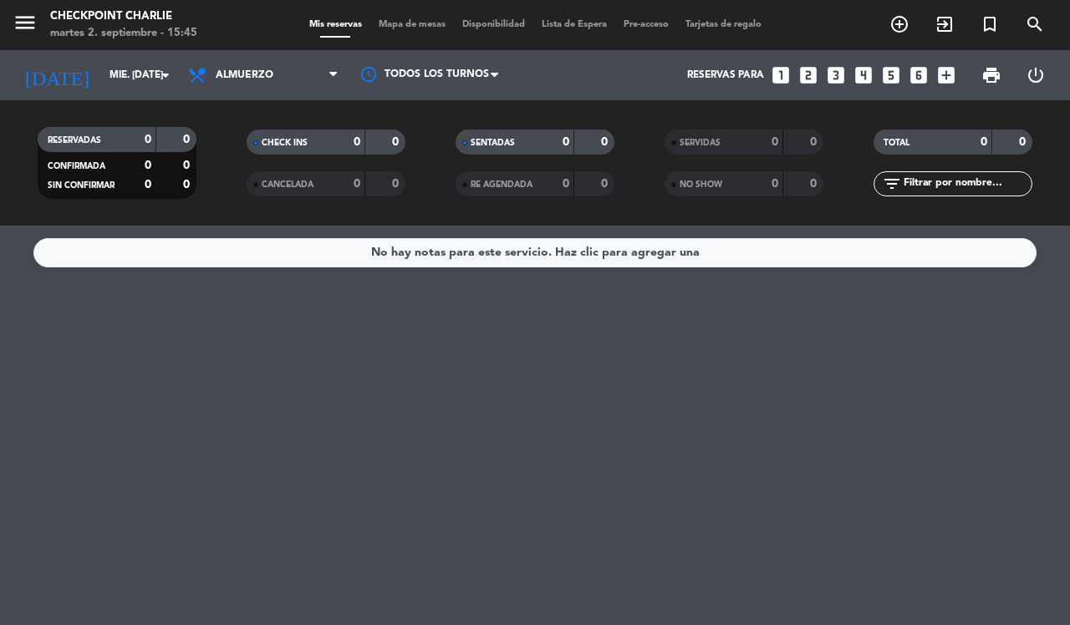
click at [248, 67] on span "Almuerzo" at bounding box center [263, 75] width 167 height 37
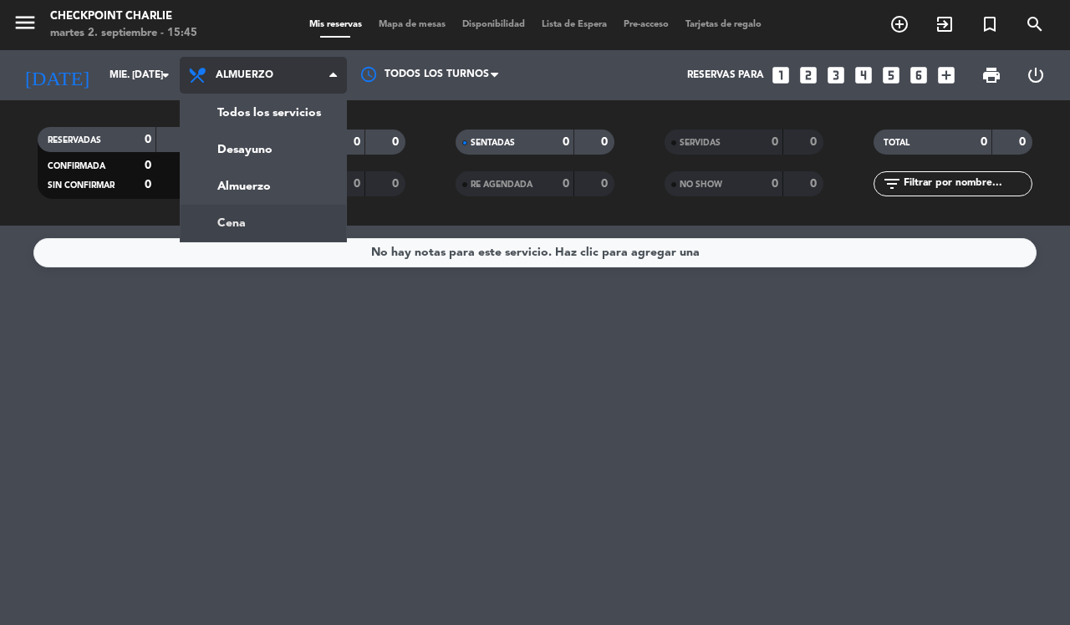
click at [270, 206] on div "menu Checkpoint [PERSON_NAME] 2. septiembre - 15:45 Mis reservas Mapa de mesas …" at bounding box center [535, 113] width 1070 height 226
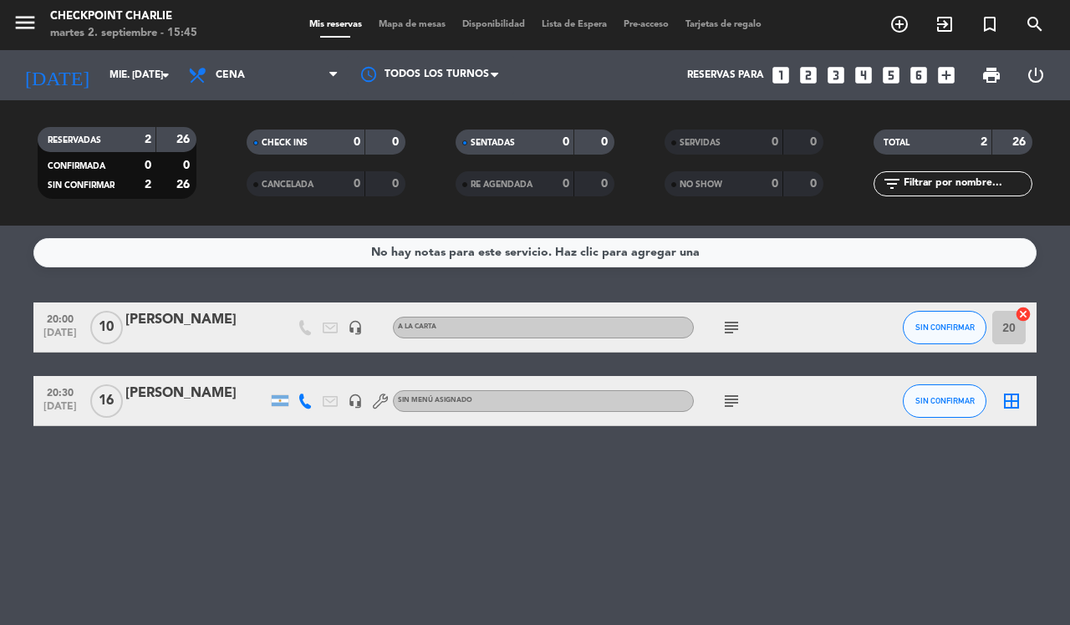
click at [176, 398] on div "[PERSON_NAME]" at bounding box center [196, 394] width 142 height 22
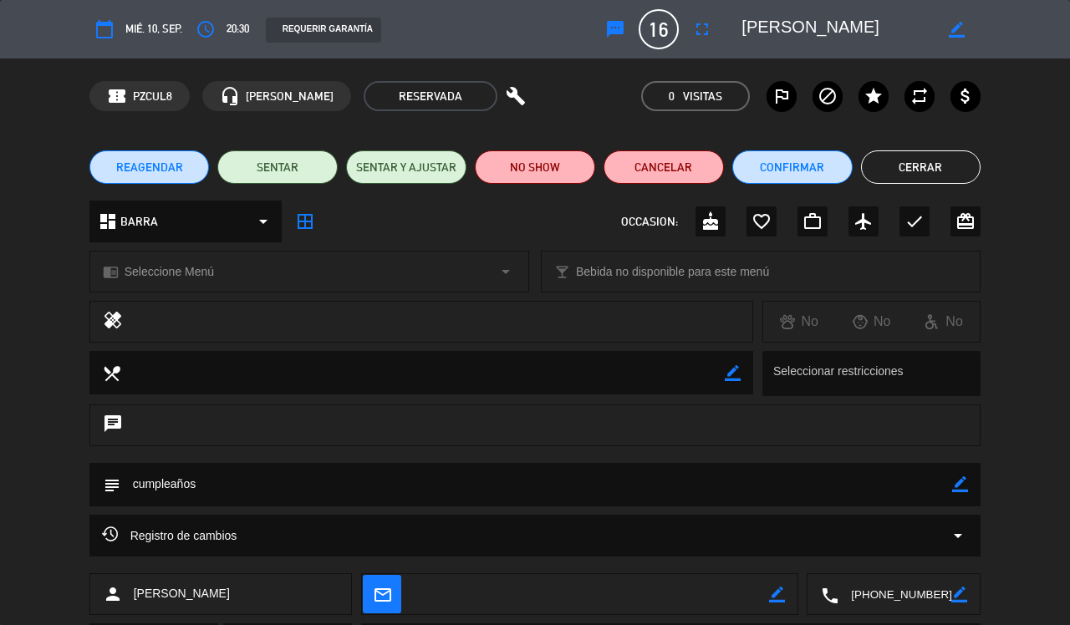
click at [293, 463] on textarea at bounding box center [536, 484] width 832 height 43
click at [967, 481] on icon "border_color" at bounding box center [960, 484] width 16 height 16
type textarea "cumpleaños, imperial"
click at [282, 539] on div "Registro de cambios arrow_drop_down" at bounding box center [535, 536] width 867 height 20
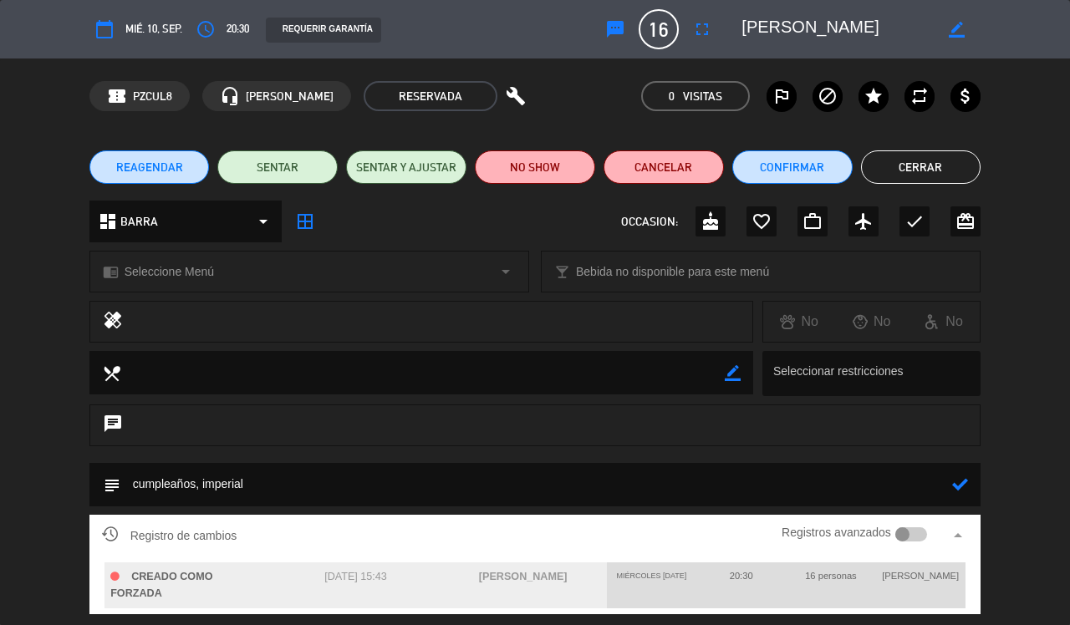
click at [959, 491] on icon at bounding box center [960, 484] width 16 height 16
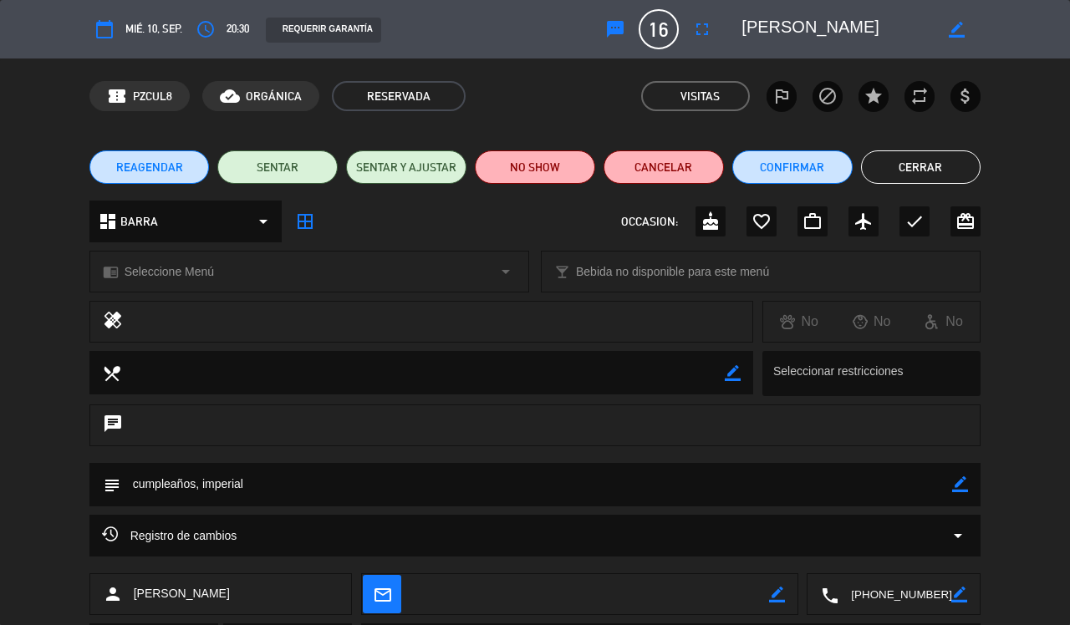
click at [949, 180] on button "Cerrar" at bounding box center [921, 166] width 120 height 33
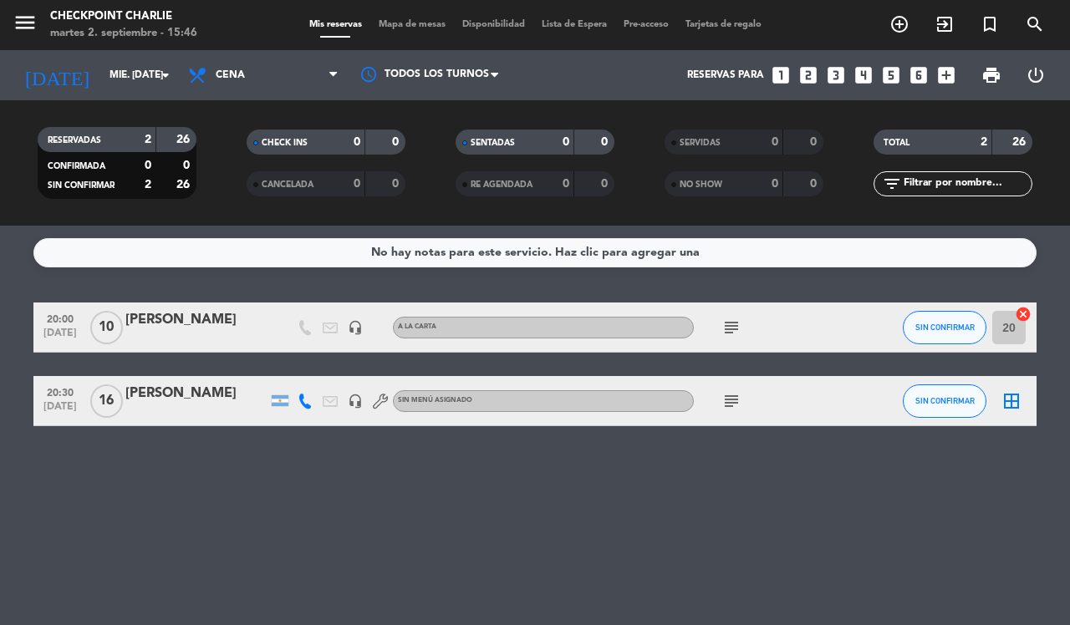
click at [731, 333] on icon "subject" at bounding box center [731, 328] width 20 height 20
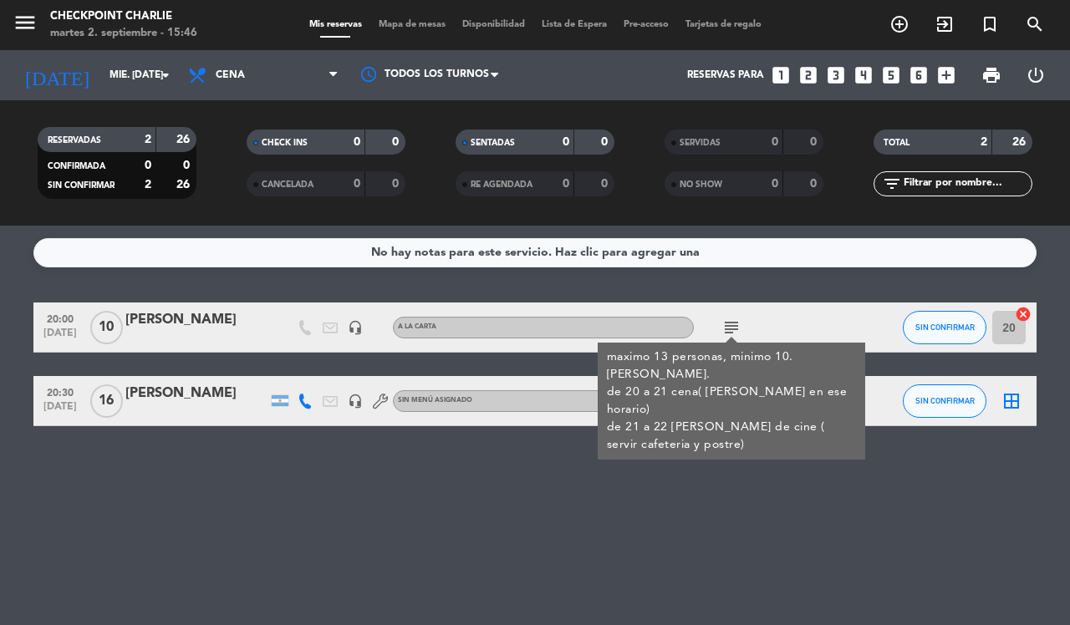
click at [548, 497] on div "No hay notas para este servicio. Haz clic para agregar una 20:00 [DATE] [PERSON…" at bounding box center [535, 425] width 1070 height 399
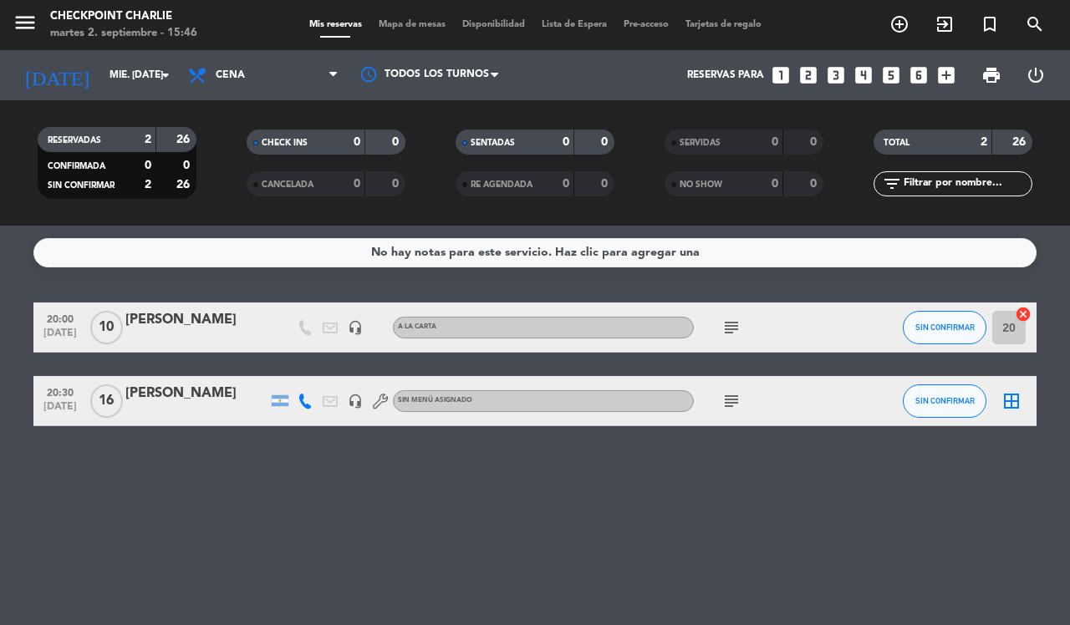
click at [378, 399] on icon at bounding box center [380, 401] width 15 height 15
click at [353, 328] on icon "headset_mic" at bounding box center [355, 327] width 15 height 15
drag, startPoint x: 345, startPoint y: 405, endPoint x: 359, endPoint y: 405, distance: 14.2
click at [353, 405] on div "headset_mic" at bounding box center [355, 400] width 25 height 49
click at [359, 405] on icon "headset_mic" at bounding box center [355, 401] width 15 height 15
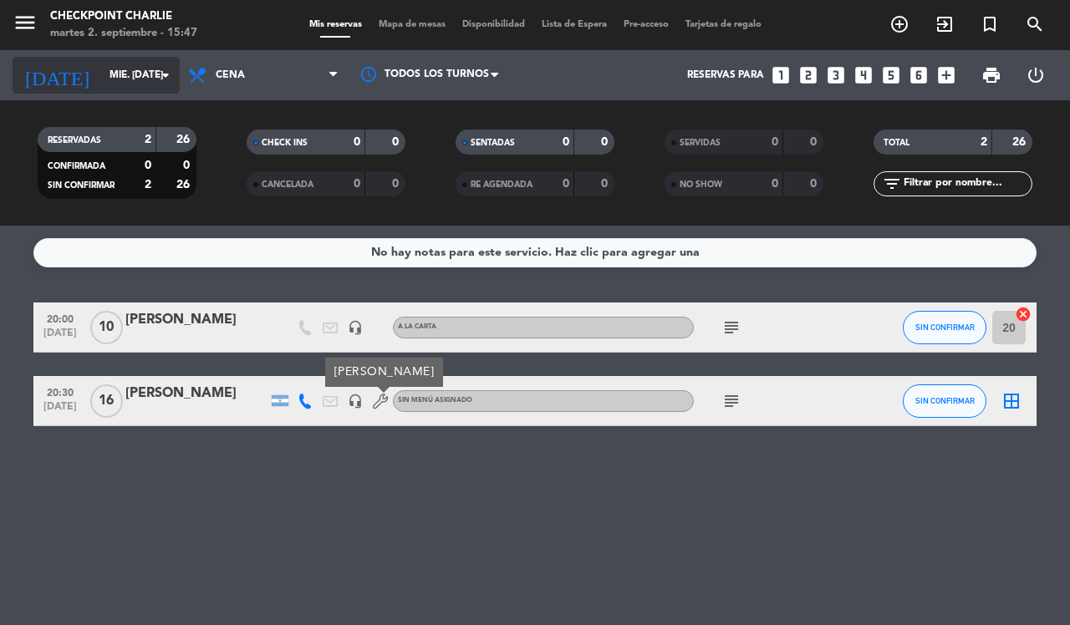
click at [157, 82] on icon "arrow_drop_down" at bounding box center [165, 75] width 20 height 20
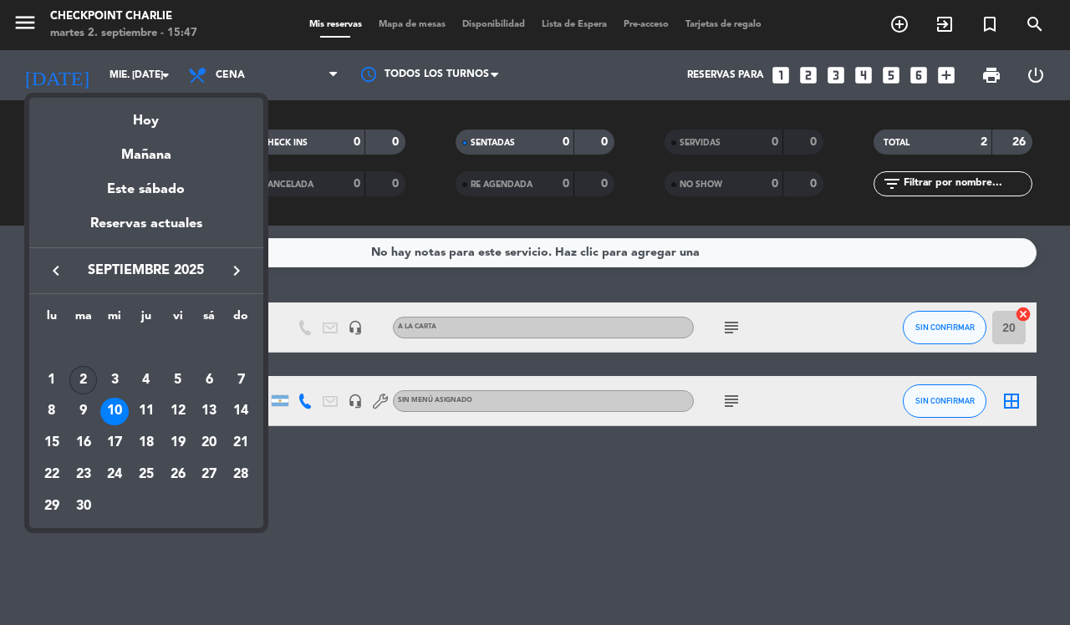
click at [89, 376] on div "2" at bounding box center [83, 380] width 28 height 28
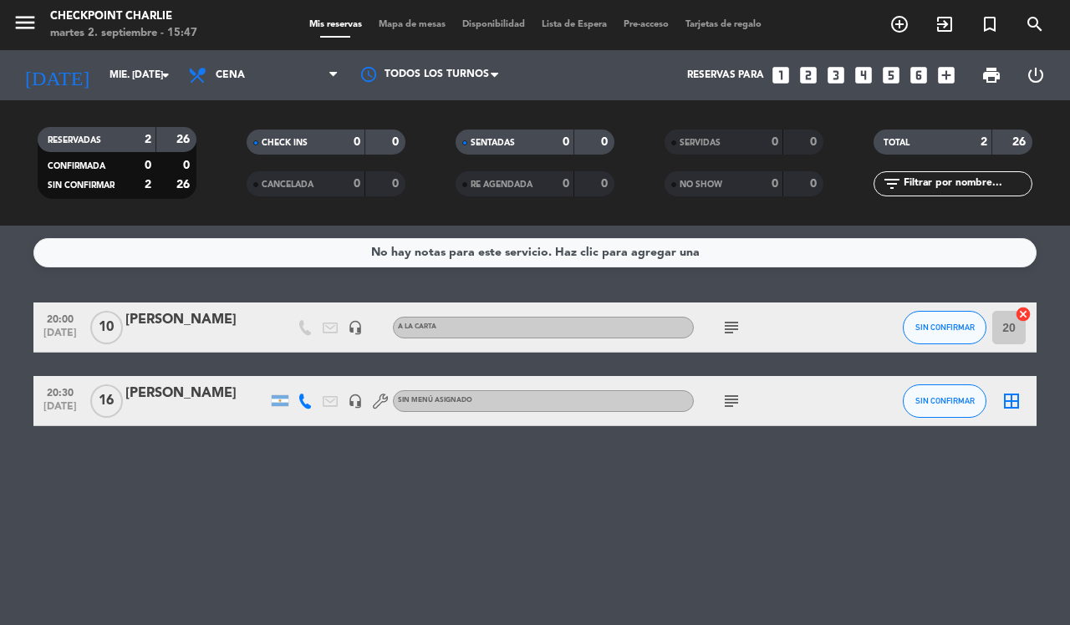
type input "[DATE] sep."
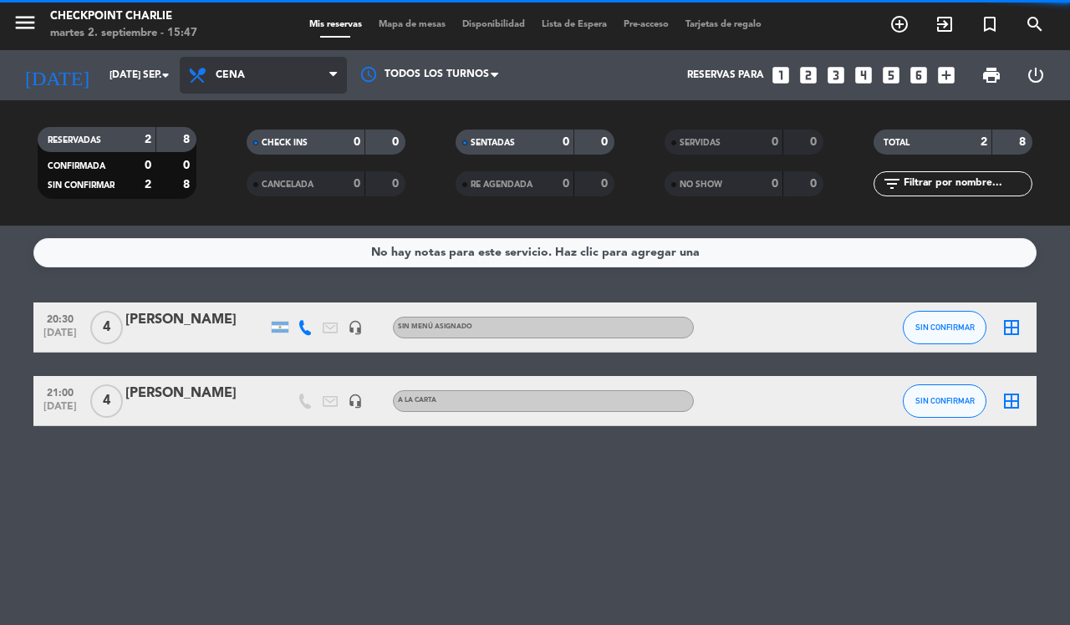
click at [311, 84] on span "Cena" at bounding box center [263, 75] width 167 height 37
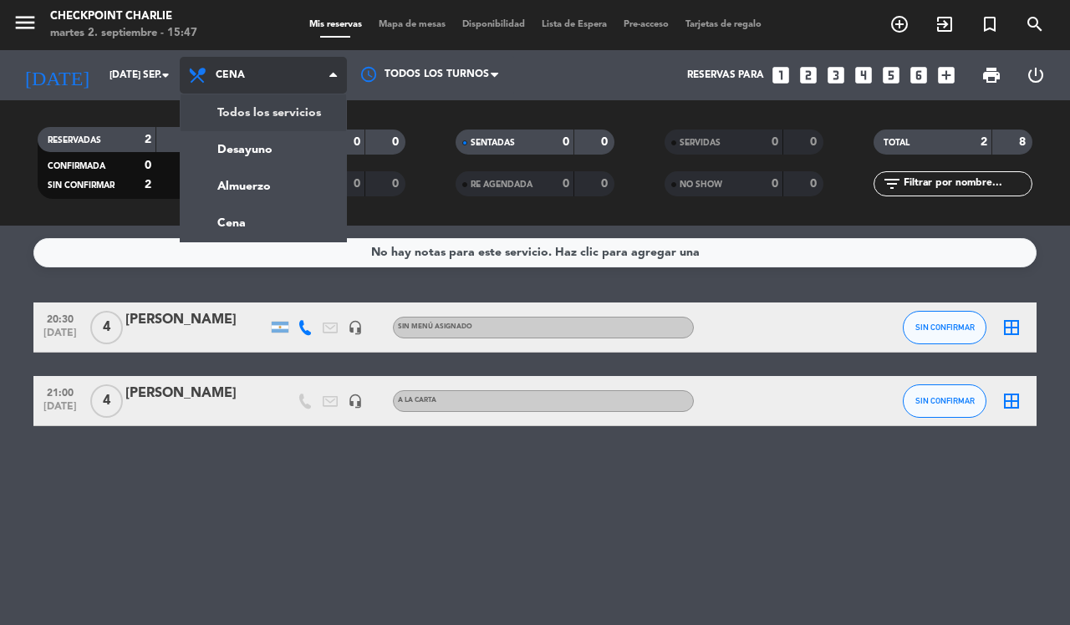
click at [273, 114] on div "menu Checkpoint [PERSON_NAME] 2. septiembre - 15:47 Mis reservas Mapa de mesas …" at bounding box center [535, 113] width 1070 height 226
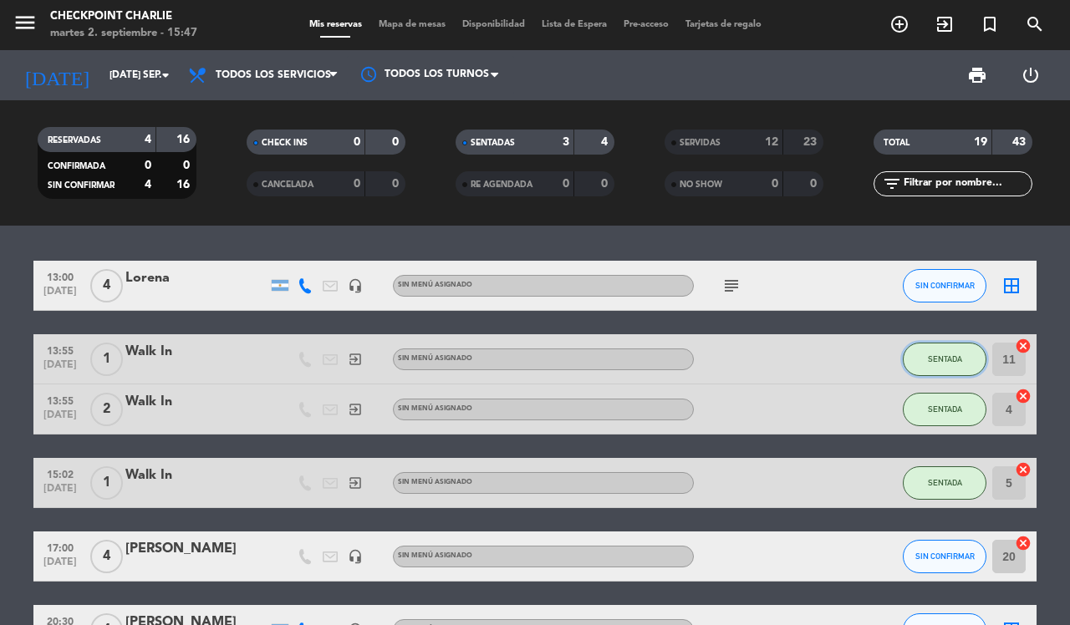
click at [944, 366] on button "SENTADA" at bounding box center [945, 359] width 84 height 33
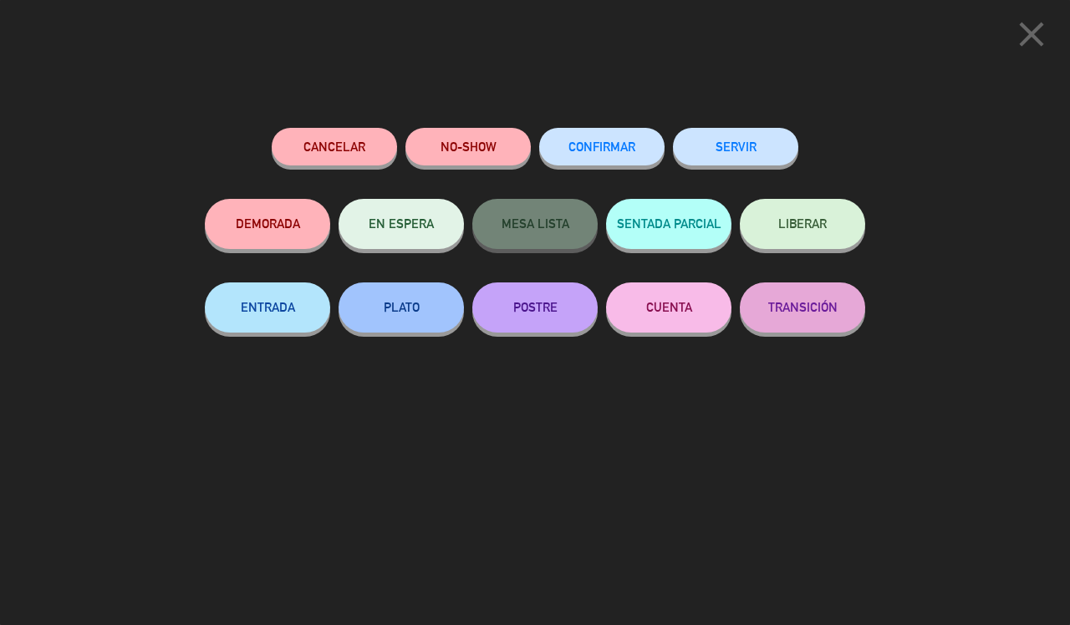
click at [756, 150] on button "SERVIR" at bounding box center [735, 147] width 125 height 38
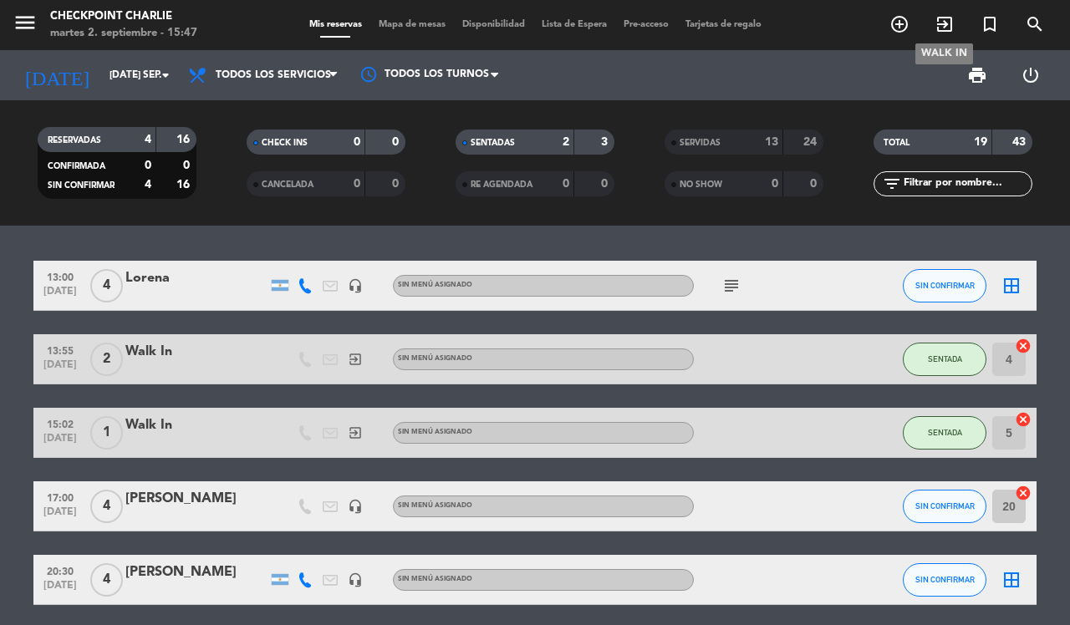
click at [951, 22] on icon "exit_to_app" at bounding box center [944, 24] width 20 height 20
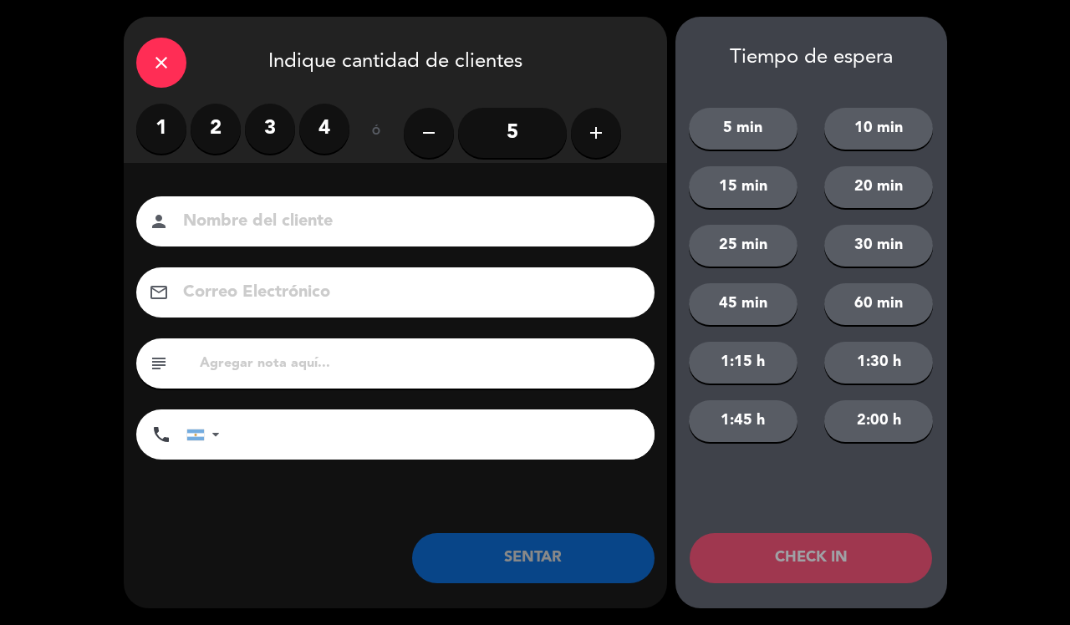
click at [185, 128] on label "1" at bounding box center [161, 129] width 50 height 50
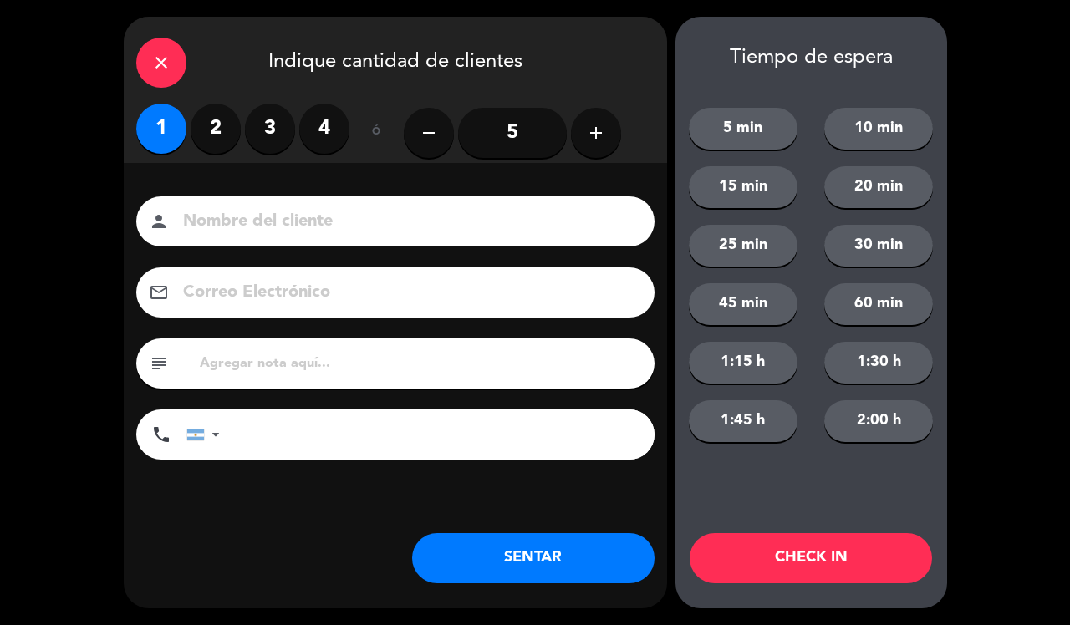
click at [618, 570] on button "SENTAR" at bounding box center [533, 558] width 242 height 50
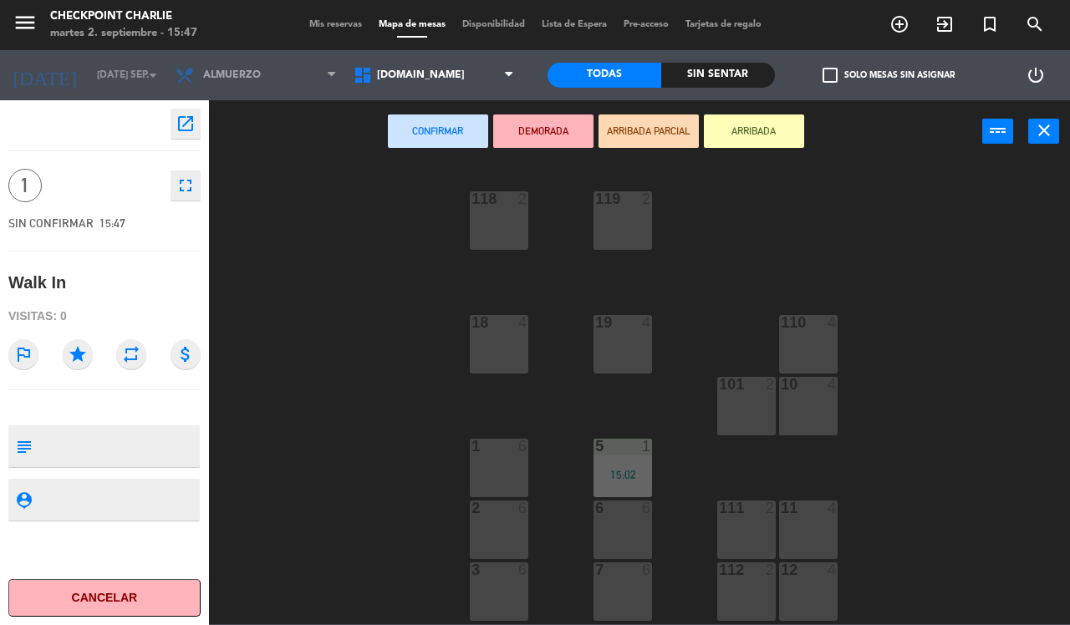
click at [635, 219] on div "119 2" at bounding box center [622, 220] width 59 height 59
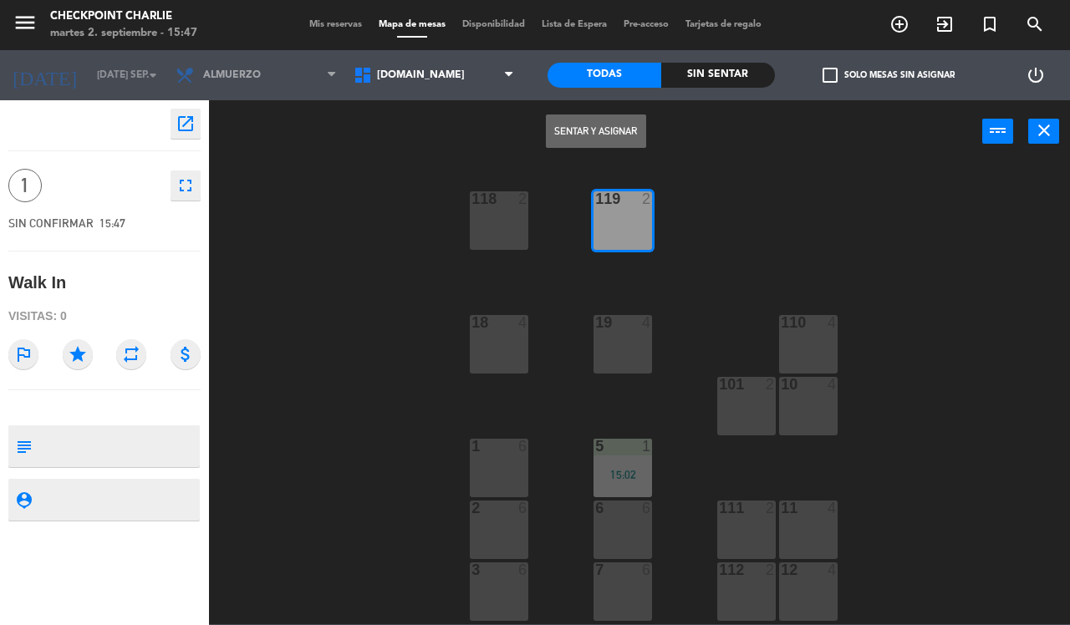
click at [592, 121] on button "Sentar y Asignar" at bounding box center [596, 130] width 100 height 33
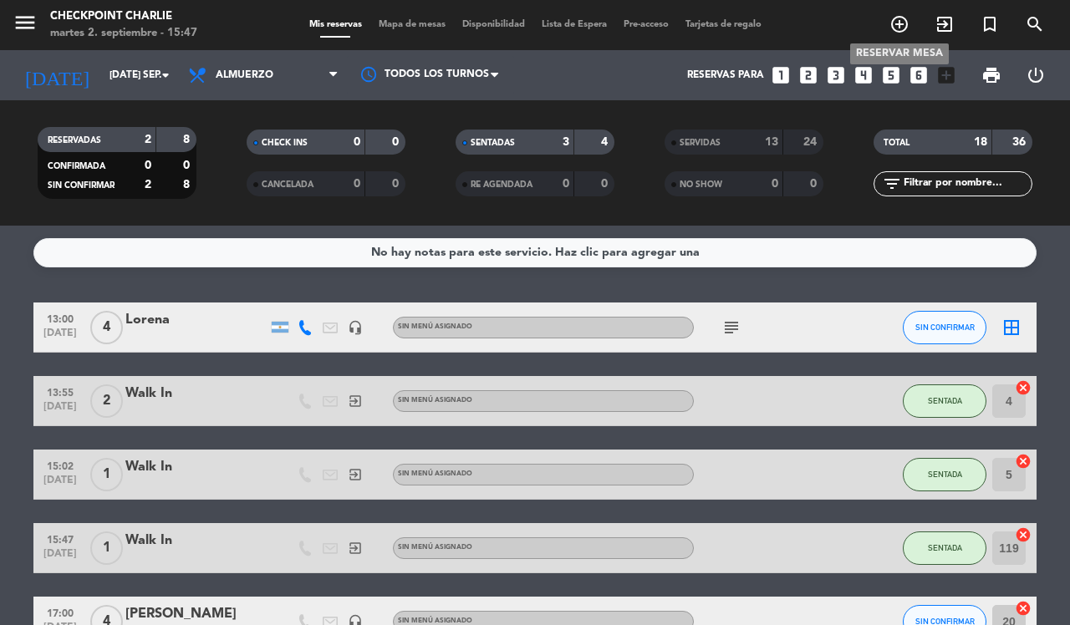
click at [899, 21] on icon "add_circle_outline" at bounding box center [899, 24] width 20 height 20
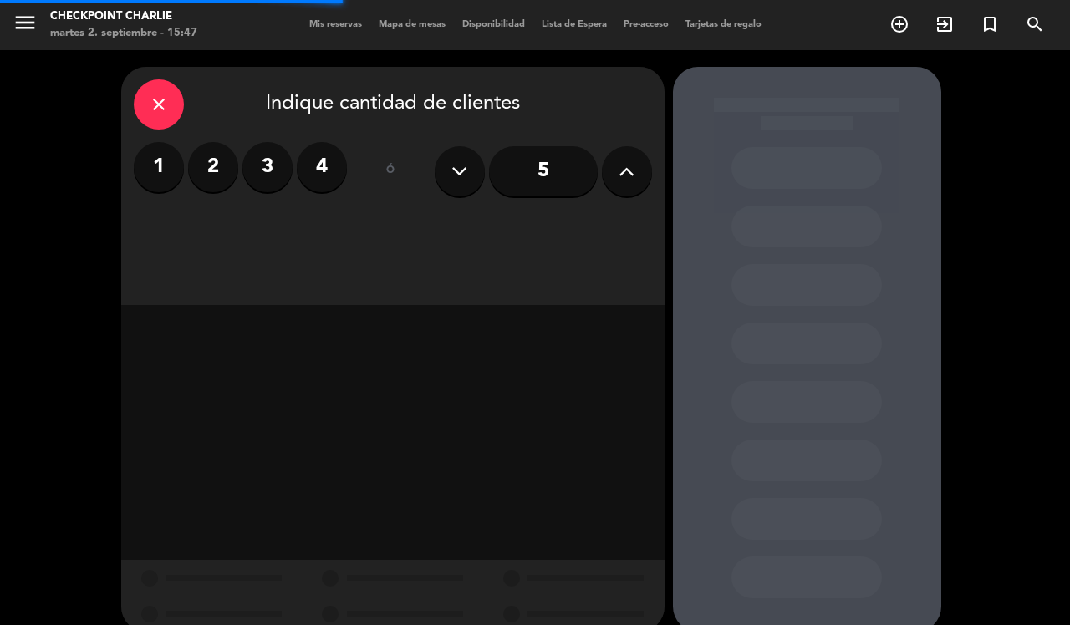
click at [161, 97] on icon "close" at bounding box center [159, 104] width 20 height 20
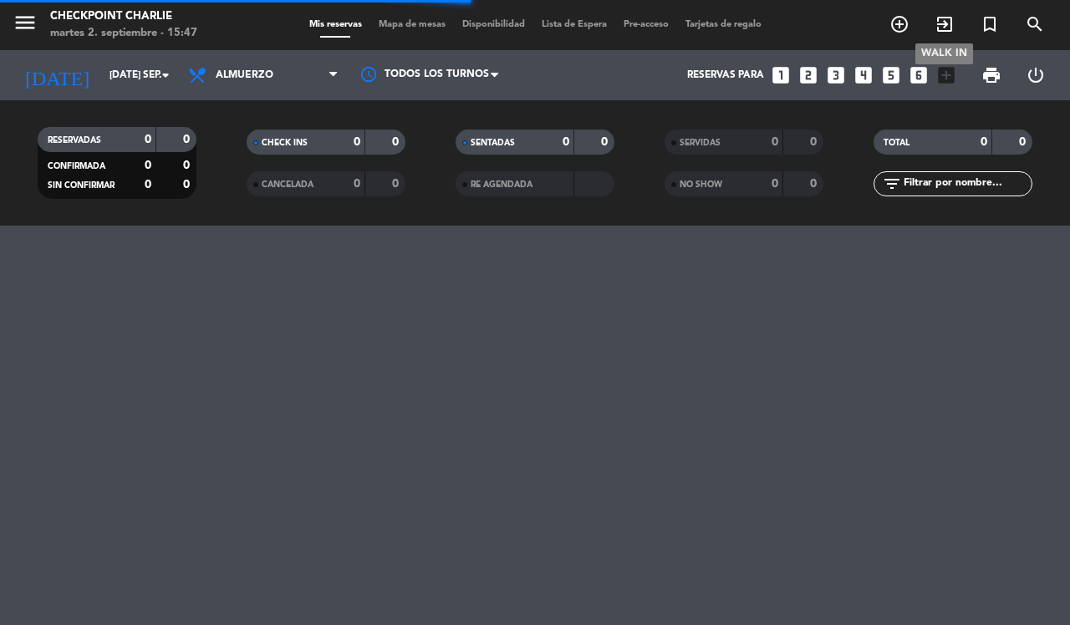
click at [943, 23] on icon "exit_to_app" at bounding box center [944, 24] width 20 height 20
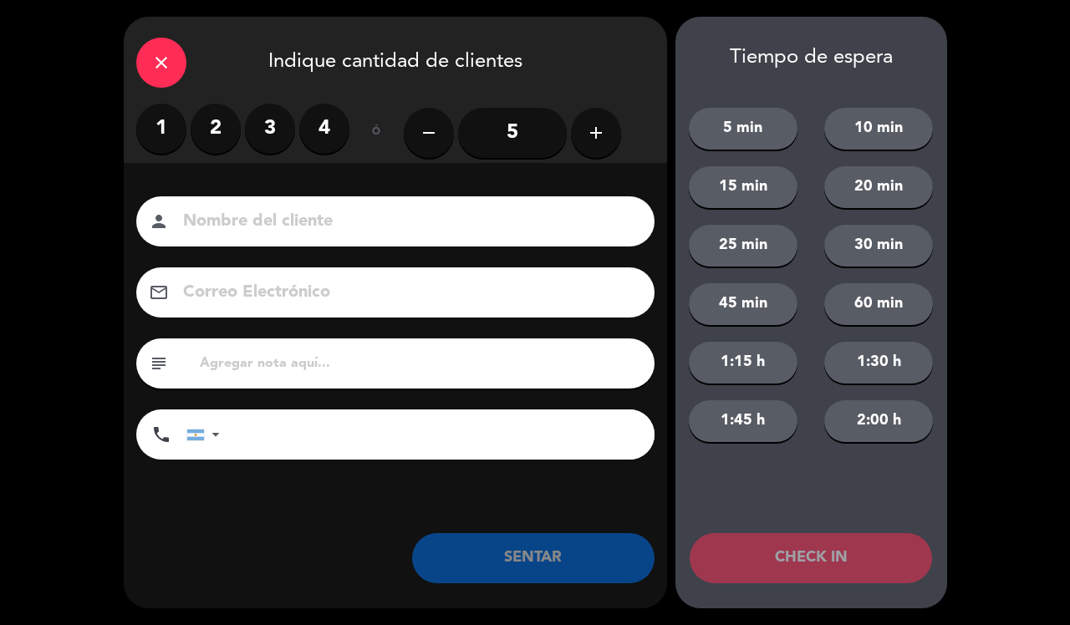
click at [216, 135] on label "2" at bounding box center [216, 129] width 50 height 50
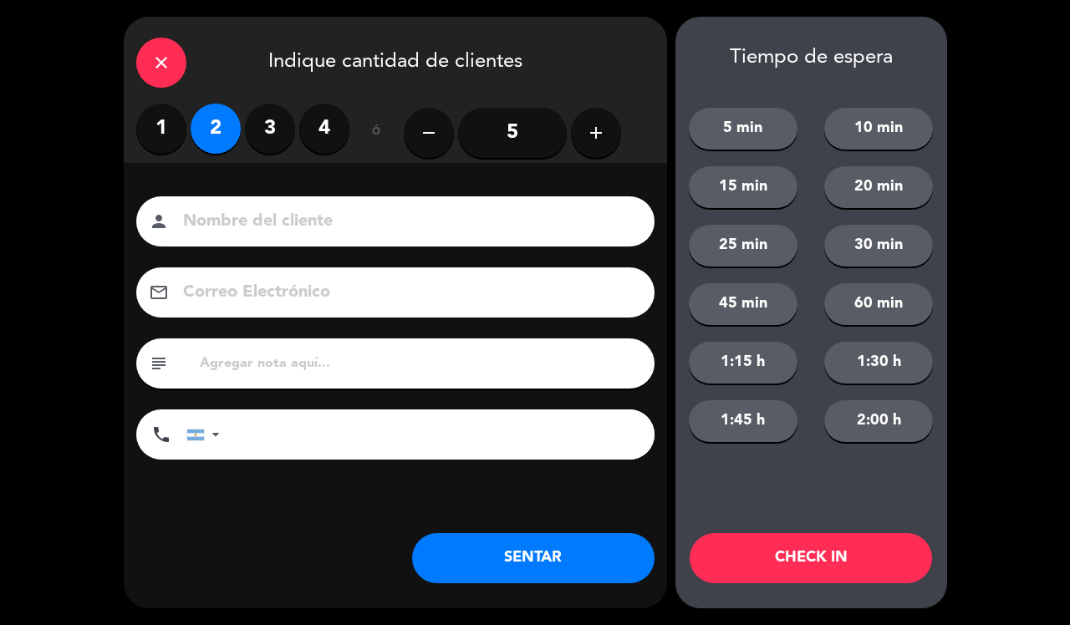
click at [554, 554] on button "SENTAR" at bounding box center [533, 558] width 242 height 50
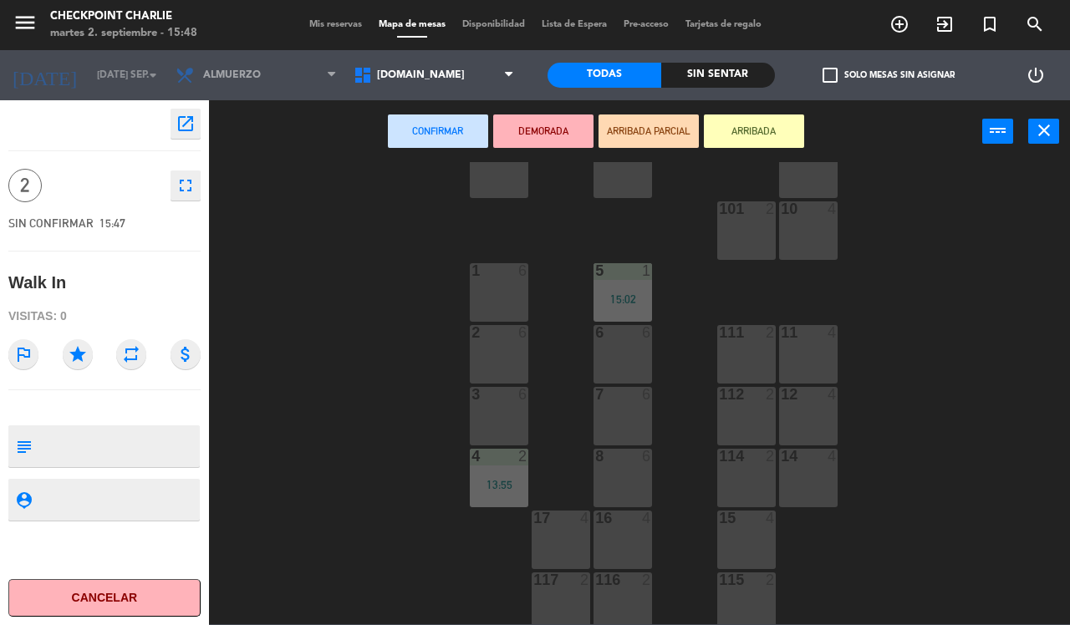
scroll to position [182, 0]
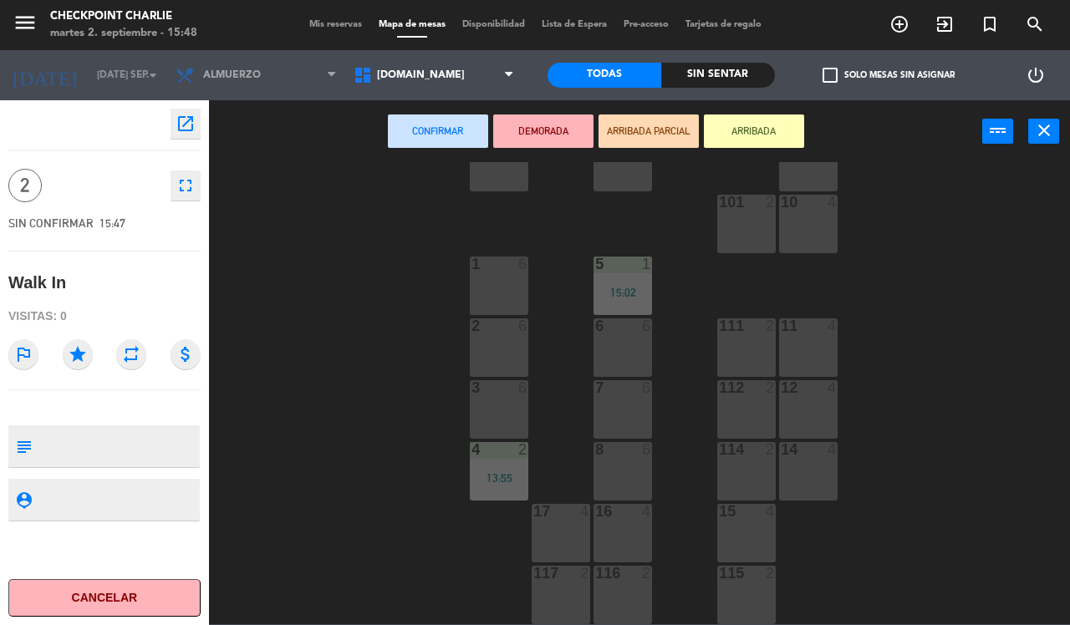
click at [728, 522] on div "15 4" at bounding box center [746, 533] width 59 height 59
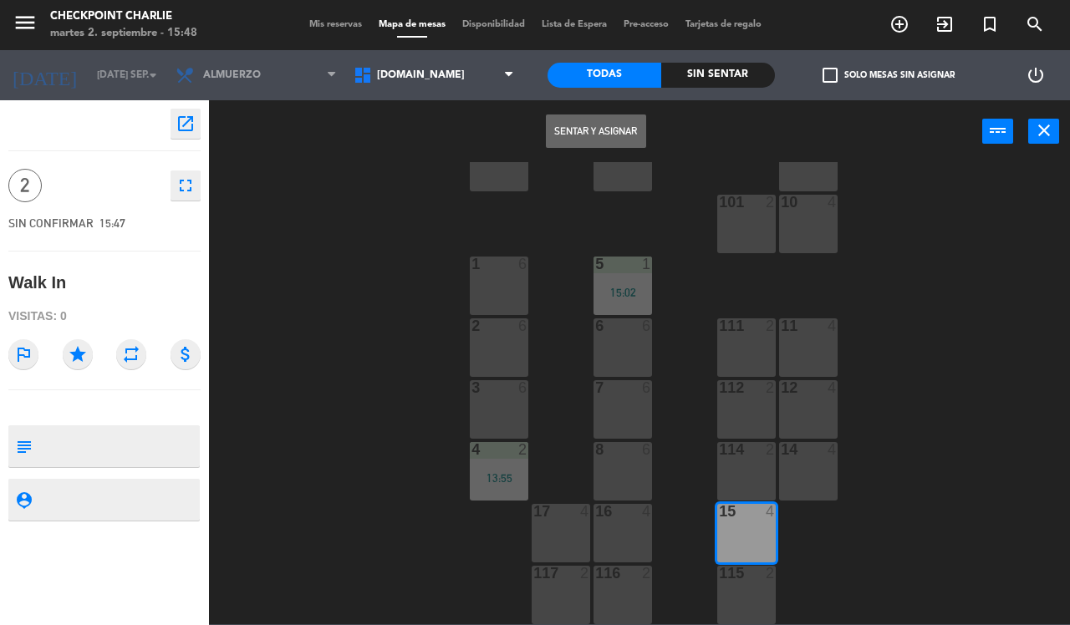
click at [600, 128] on button "Sentar y Asignar" at bounding box center [596, 130] width 100 height 33
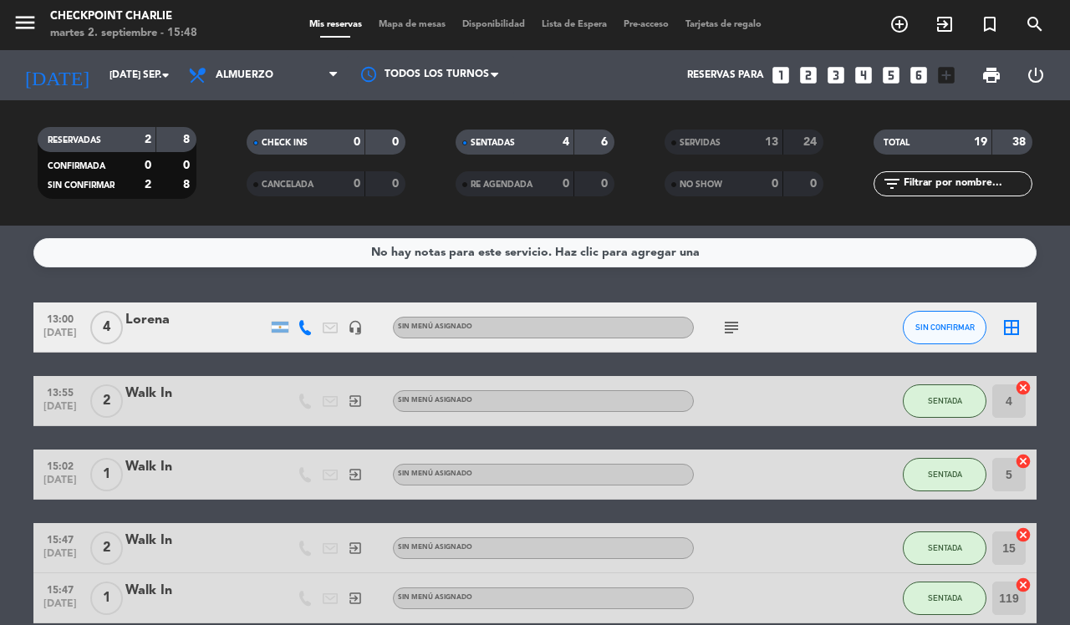
click at [353, 474] on icon "exit_to_app" at bounding box center [355, 474] width 15 height 15
click at [364, 332] on div "headset_mic" at bounding box center [355, 327] width 25 height 49
click at [354, 328] on icon "headset_mic" at bounding box center [355, 327] width 15 height 15
click at [663, 288] on div "No hay notas para este servicio. Haz clic para agregar una 13:00 [DATE] 4 [PERS…" at bounding box center [535, 425] width 1070 height 399
click at [728, 324] on icon "subject" at bounding box center [731, 328] width 20 height 20
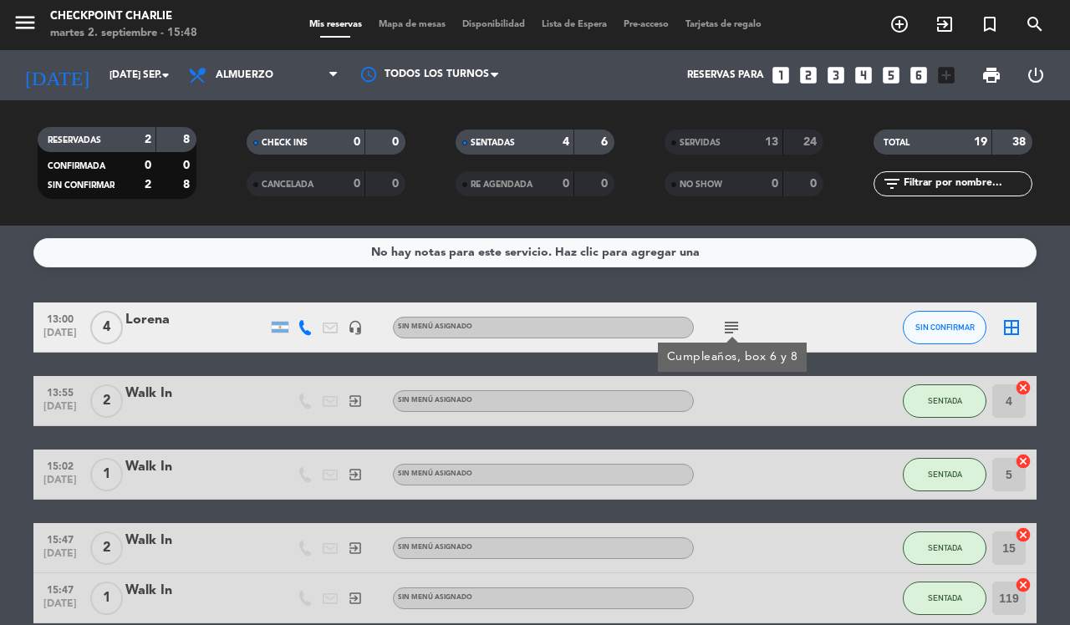
click at [748, 284] on div "No hay notas para este servicio. Haz clic para agregar una 13:00 [DATE] 4 [PERS…" at bounding box center [535, 425] width 1070 height 399
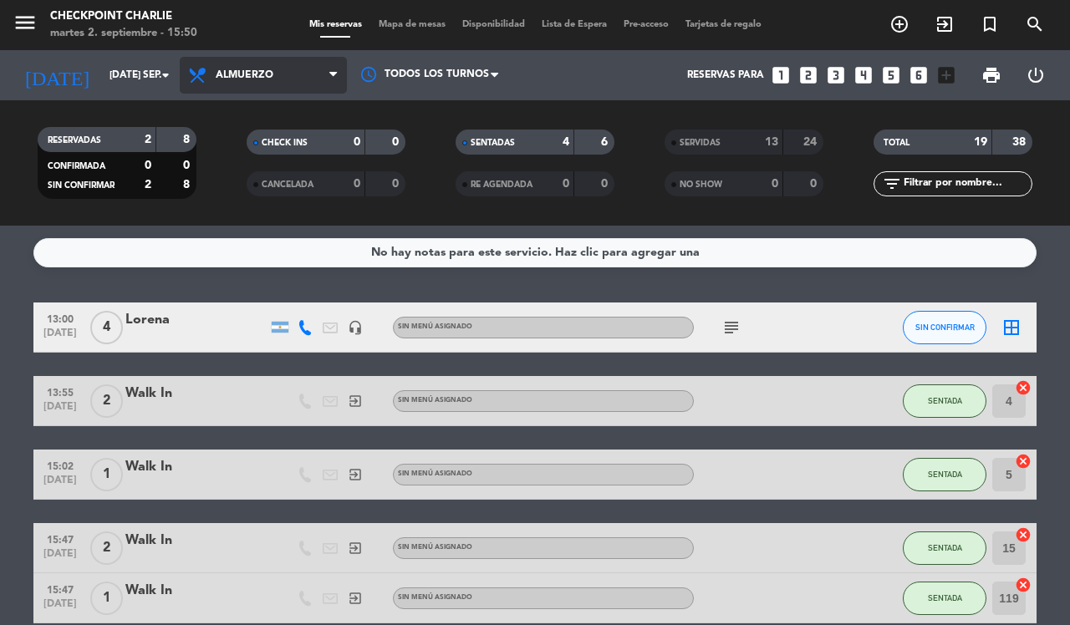
click at [272, 69] on span "Almuerzo" at bounding box center [245, 75] width 58 height 12
click at [259, 177] on div "menu Checkpoint [PERSON_NAME] 2. septiembre - 15:50 Mis reservas Mapa de mesas …" at bounding box center [535, 113] width 1070 height 226
